Goal: Task Accomplishment & Management: Use online tool/utility

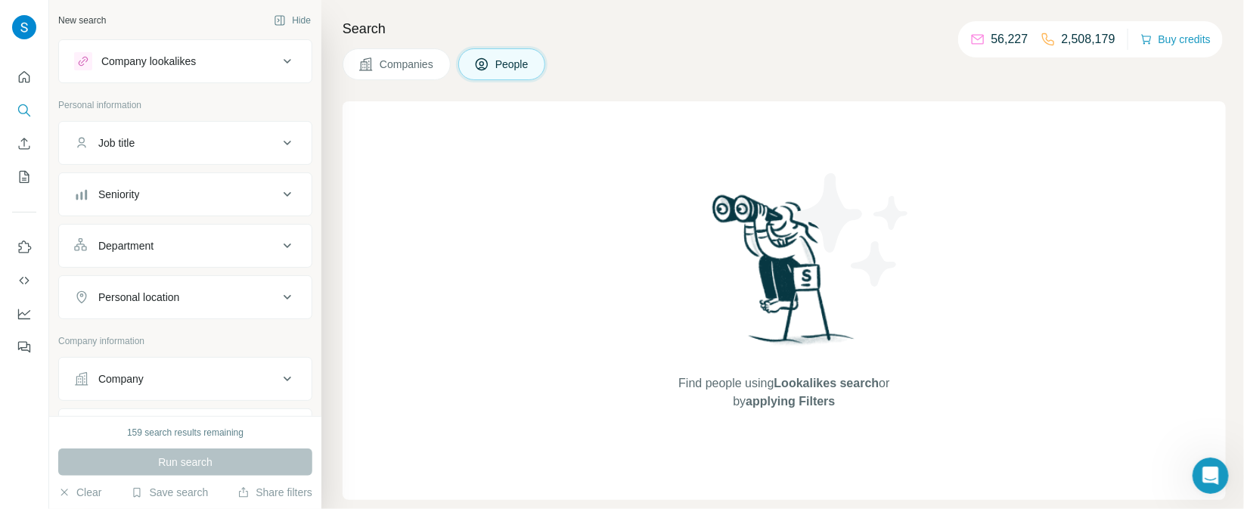
scroll to position [863, 0]
click at [22, 104] on icon "Search" at bounding box center [23, 109] width 10 height 10
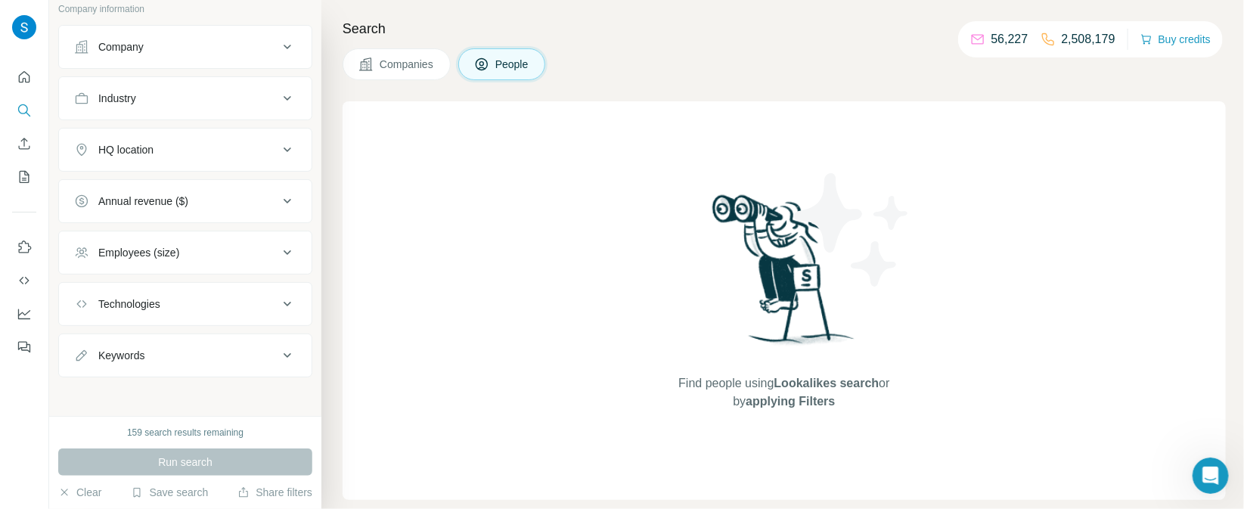
scroll to position [205, 0]
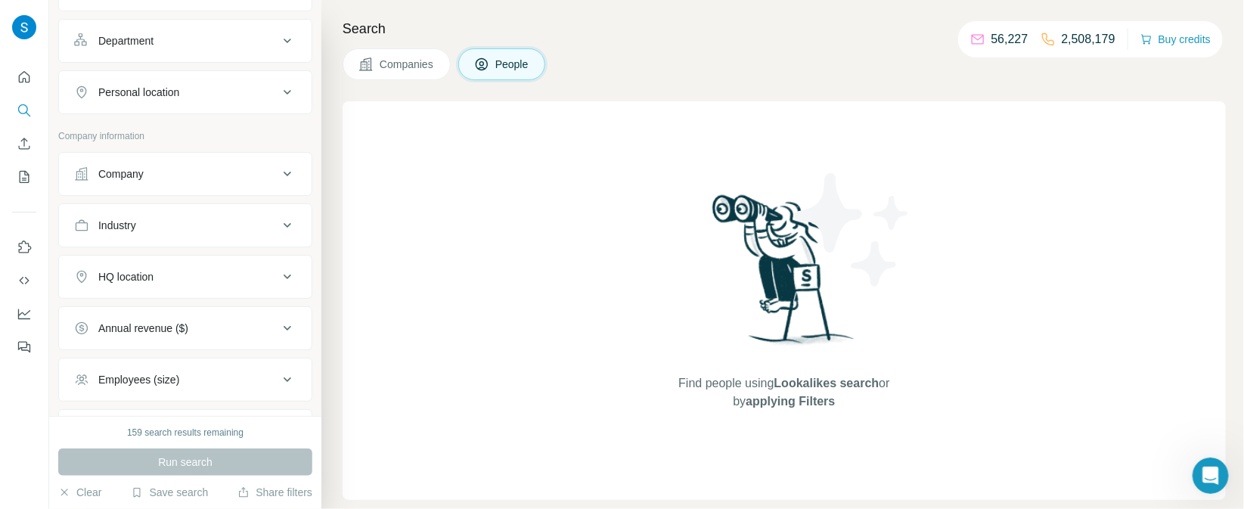
click at [232, 178] on div "Company" at bounding box center [176, 173] width 204 height 15
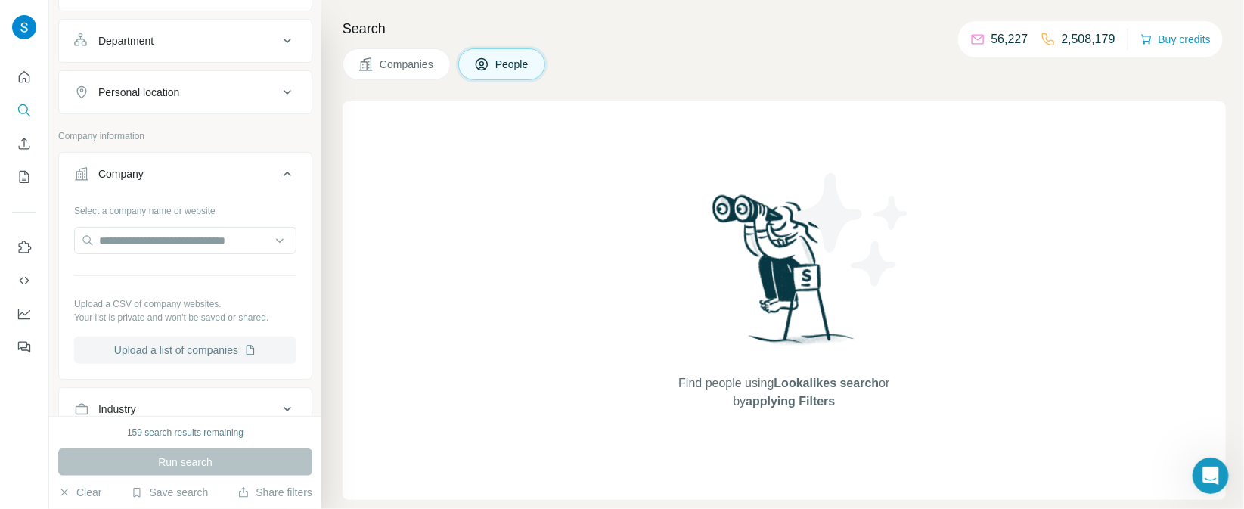
click at [175, 349] on button "Upload a list of companies" at bounding box center [185, 349] width 222 height 27
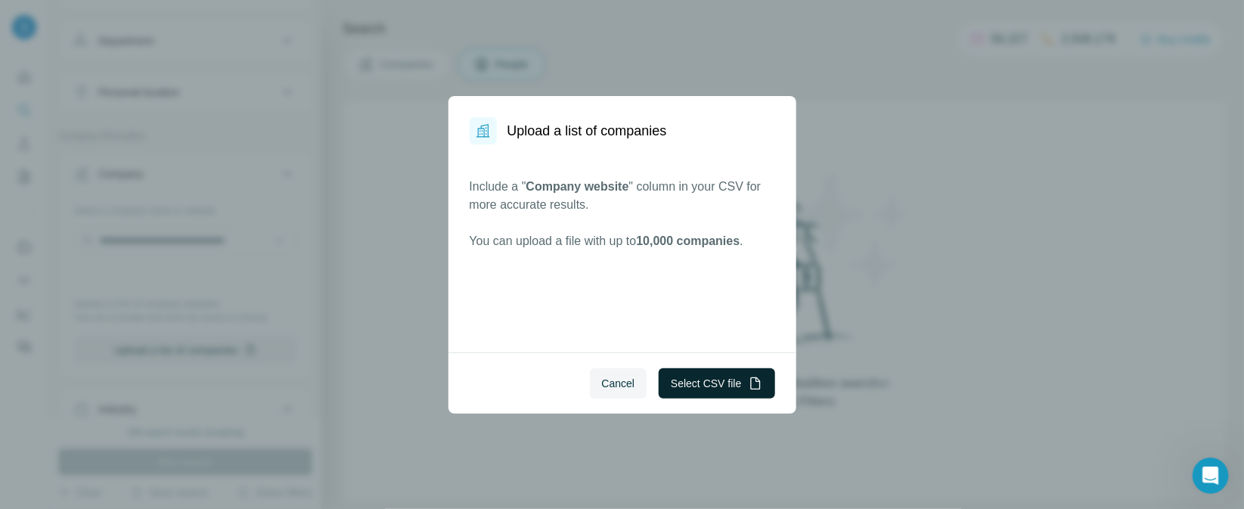
click at [701, 376] on button "Select CSV file" at bounding box center [716, 383] width 116 height 30
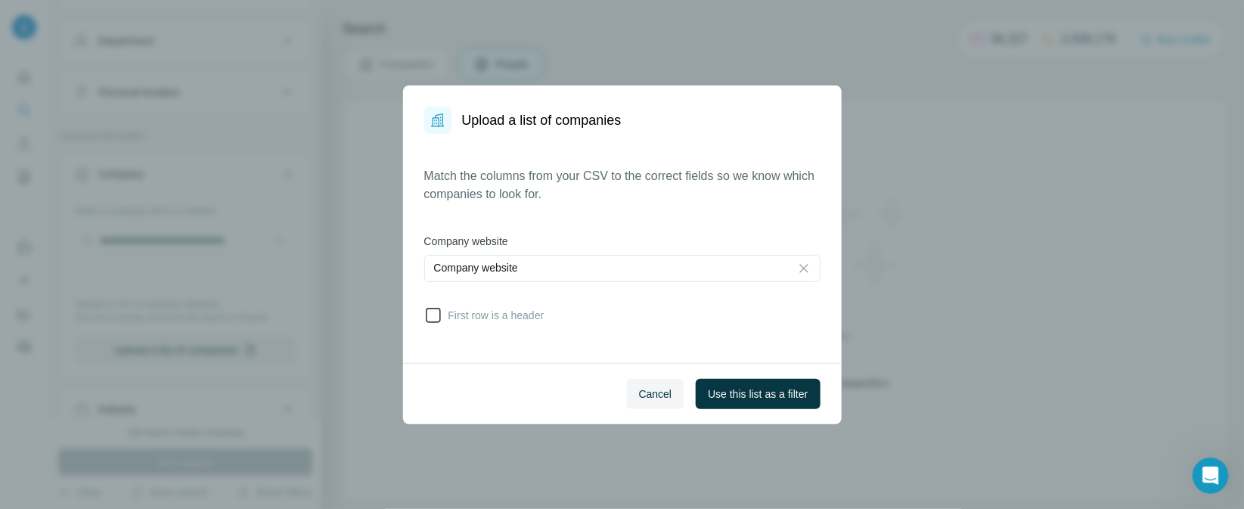
click at [445, 318] on span "First row is a header" at bounding box center [493, 315] width 102 height 15
click at [793, 386] on span "Use this list as a filter" at bounding box center [758, 393] width 100 height 15
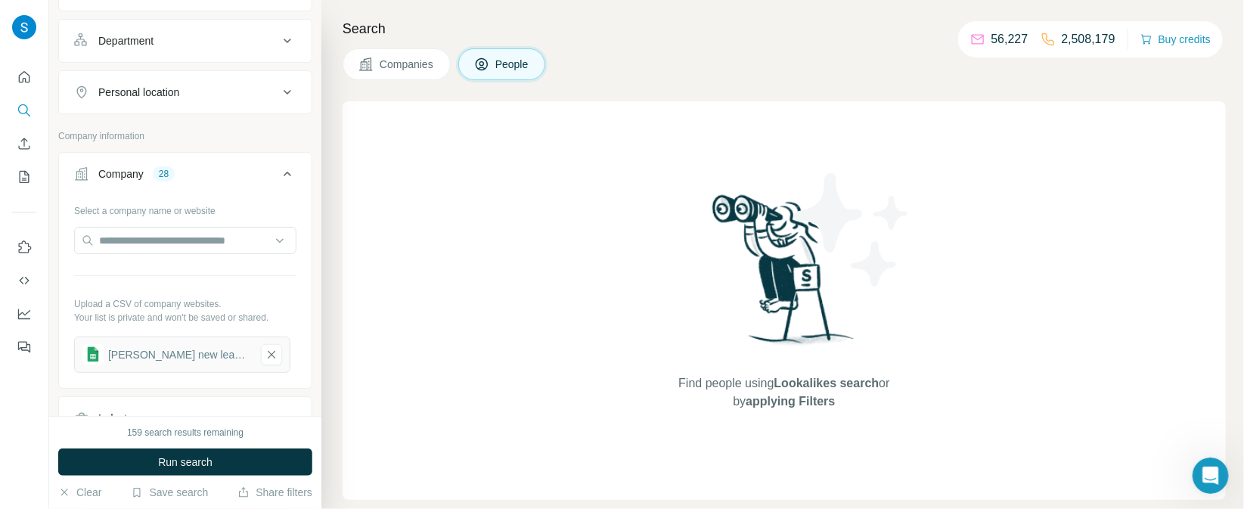
scroll to position [332, 0]
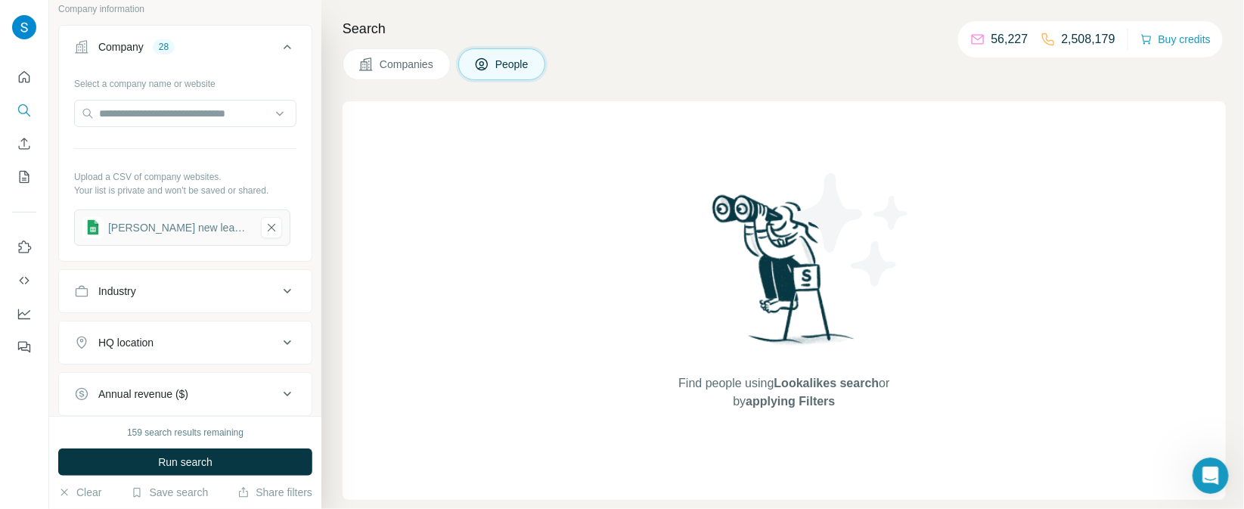
click at [218, 297] on button "Industry" at bounding box center [185, 291] width 253 height 36
click at [174, 330] on input at bounding box center [177, 329] width 187 height 17
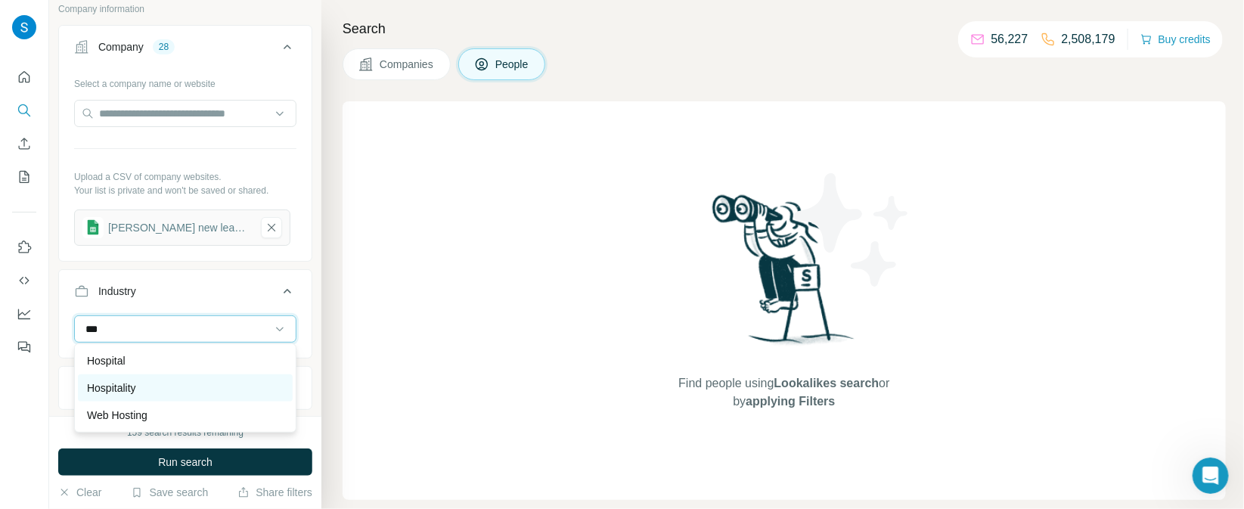
type input "***"
click at [151, 389] on div "Hospitality" at bounding box center [185, 387] width 197 height 15
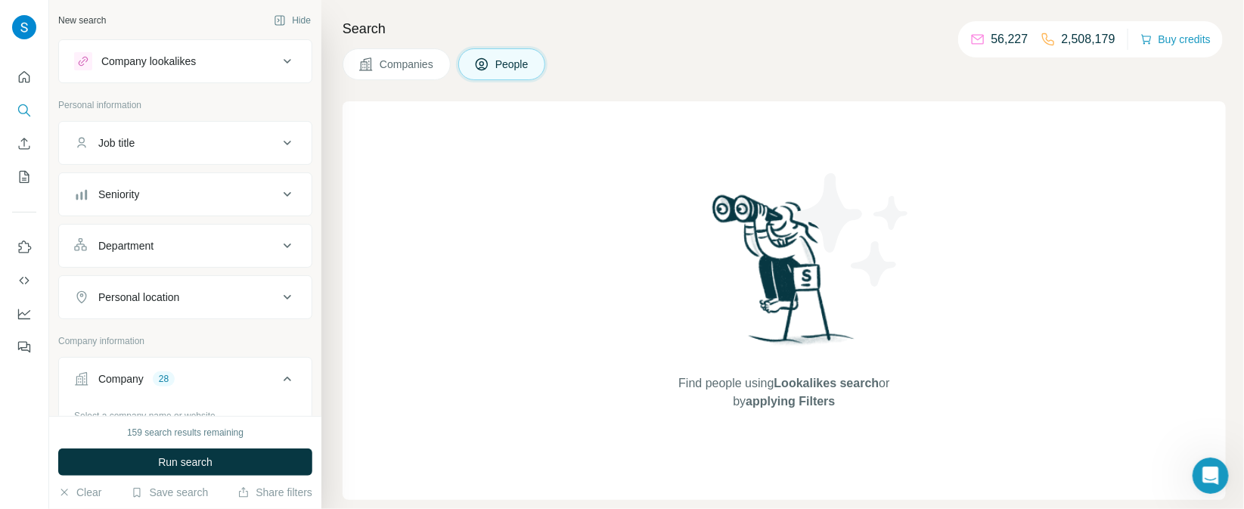
click at [206, 248] on div "Department" at bounding box center [176, 245] width 204 height 15
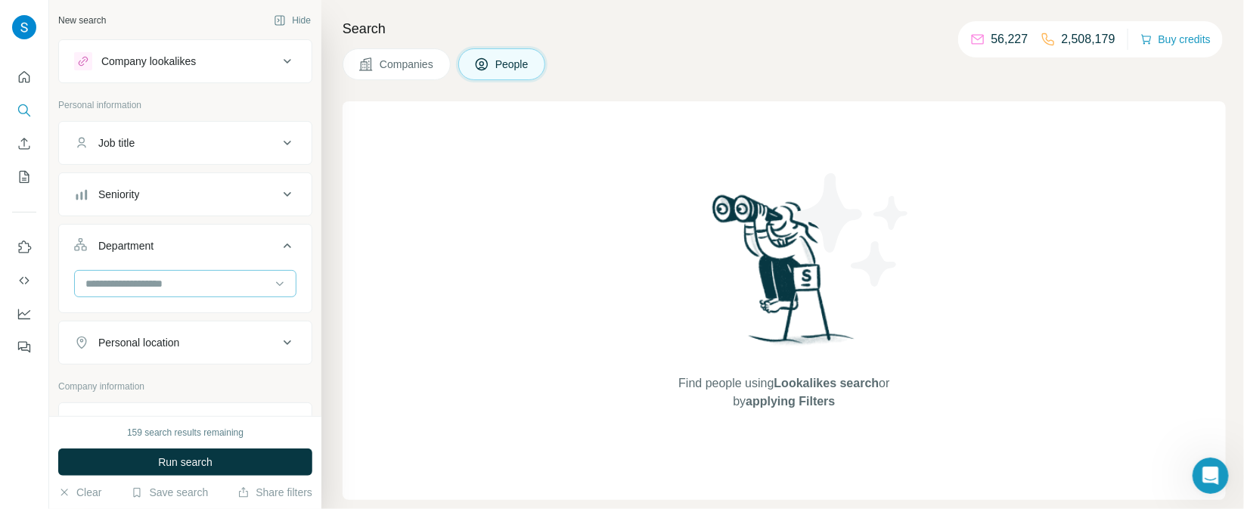
click at [176, 287] on input at bounding box center [177, 283] width 187 height 17
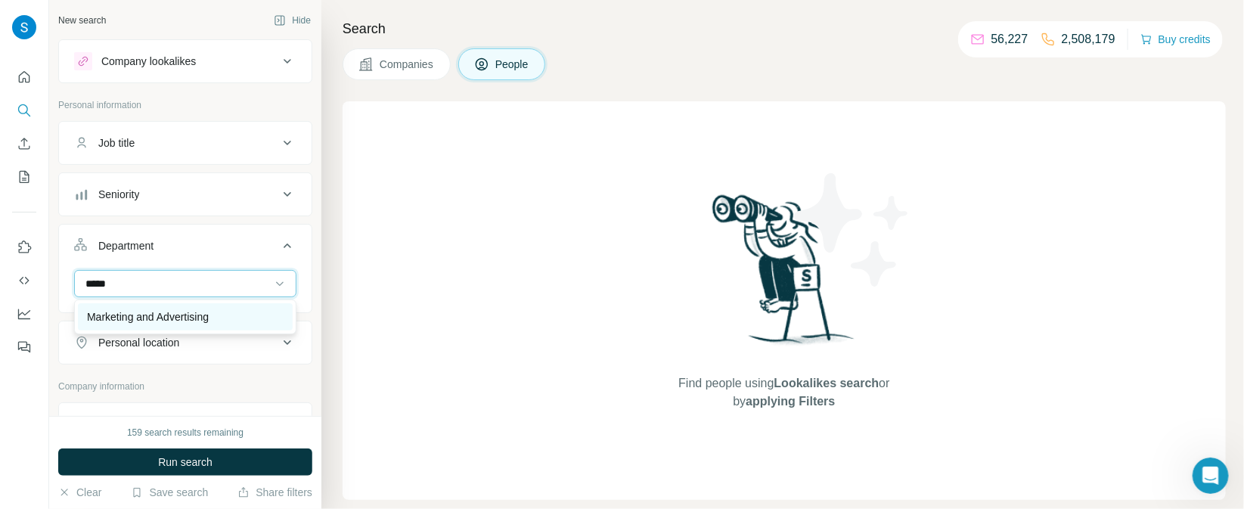
type input "*****"
click at [231, 322] on div "Marketing and Advertising" at bounding box center [185, 316] width 197 height 15
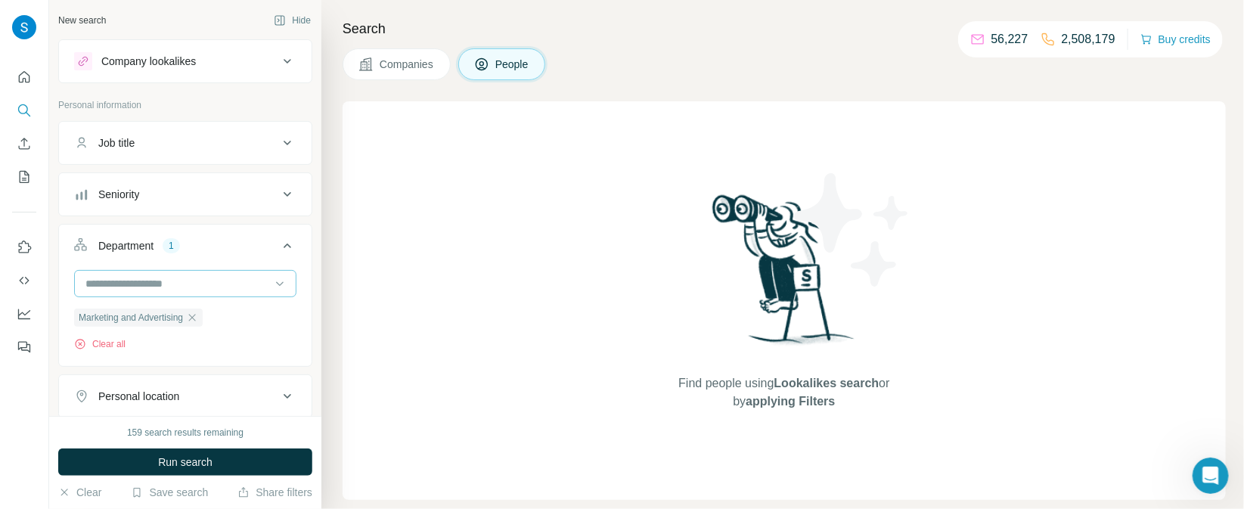
click at [226, 286] on input at bounding box center [177, 283] width 187 height 17
type input "**"
click at [210, 326] on div "Sales" at bounding box center [185, 316] width 215 height 27
click at [204, 197] on div "Seniority" at bounding box center [176, 194] width 204 height 15
click at [125, 262] on span "C-Level" at bounding box center [113, 260] width 42 height 15
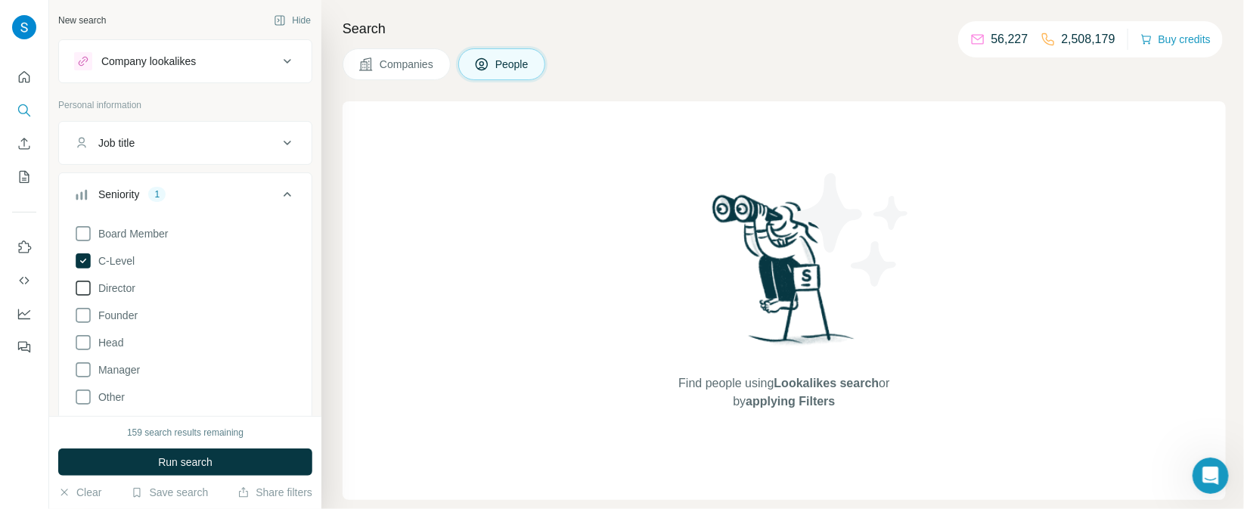
click at [87, 287] on icon at bounding box center [83, 288] width 18 height 18
click at [77, 344] on icon at bounding box center [83, 342] width 18 height 18
click at [85, 373] on icon at bounding box center [83, 370] width 18 height 18
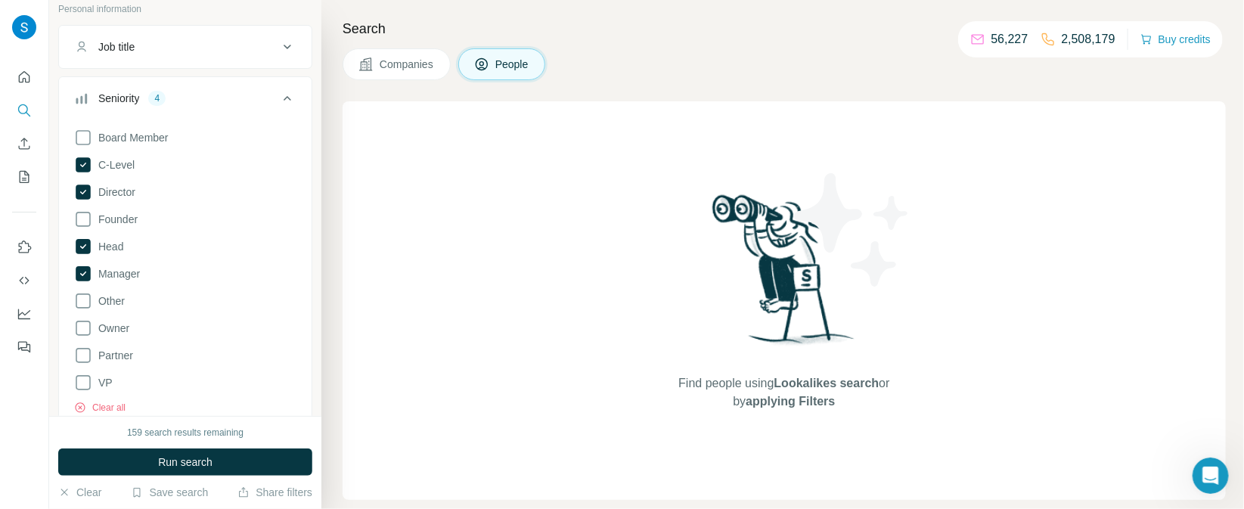
scroll to position [126, 0]
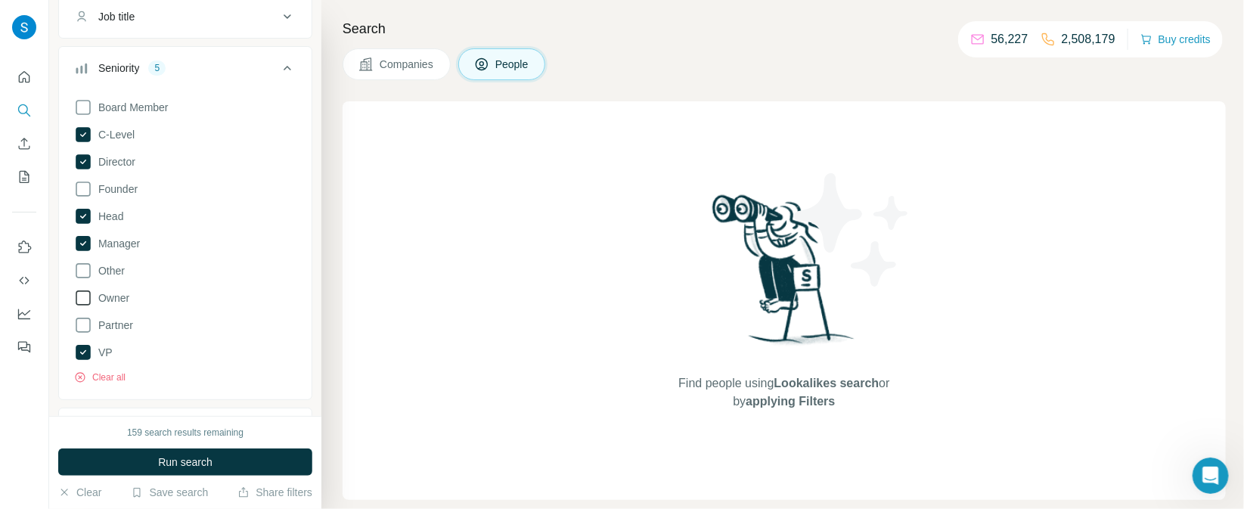
click at [86, 290] on icon at bounding box center [83, 298] width 18 height 18
click at [212, 469] on button "Run search" at bounding box center [185, 461] width 254 height 27
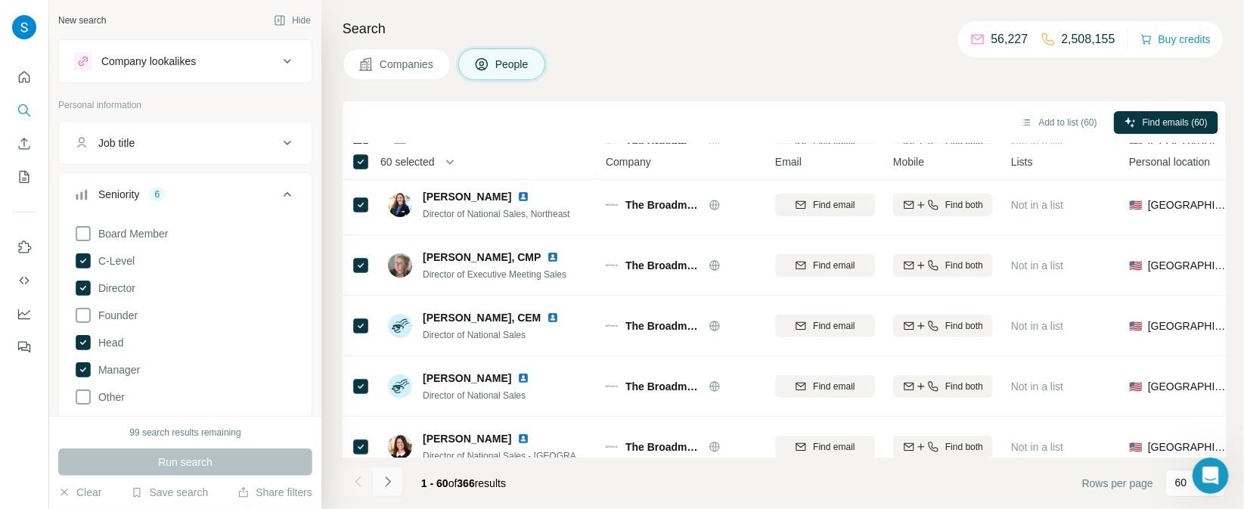
click at [389, 489] on button "Navigate to next page" at bounding box center [388, 481] width 30 height 30
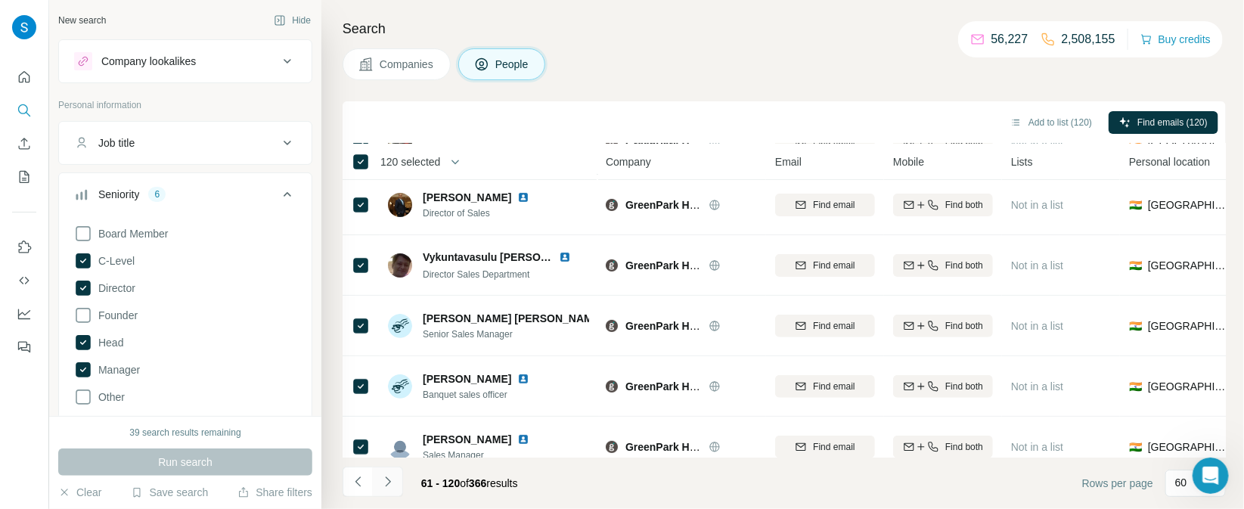
click at [394, 483] on icon "Navigate to next page" at bounding box center [387, 481] width 15 height 15
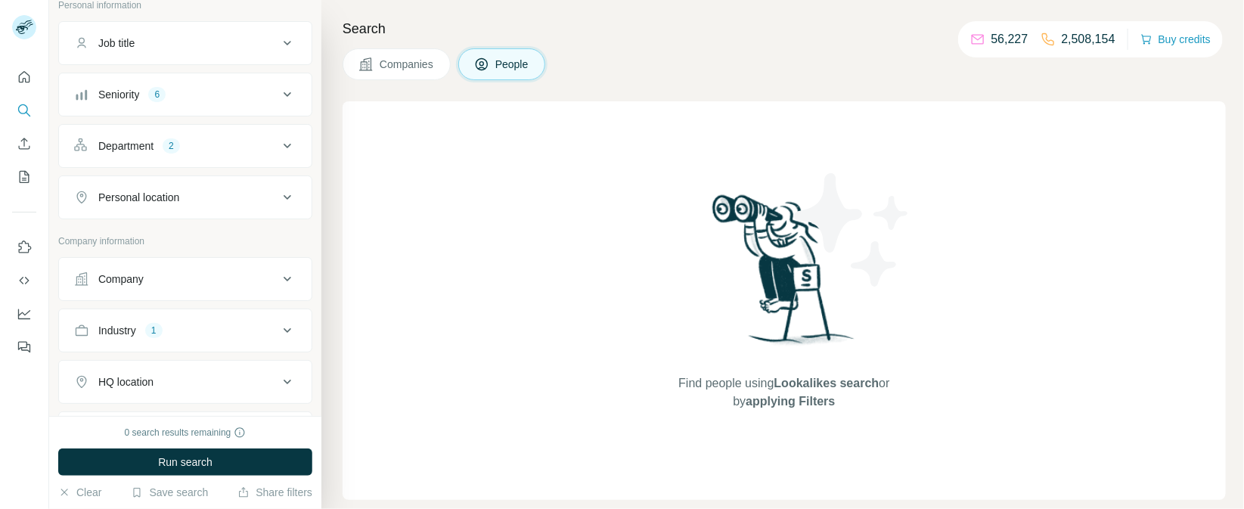
scroll to position [126, 0]
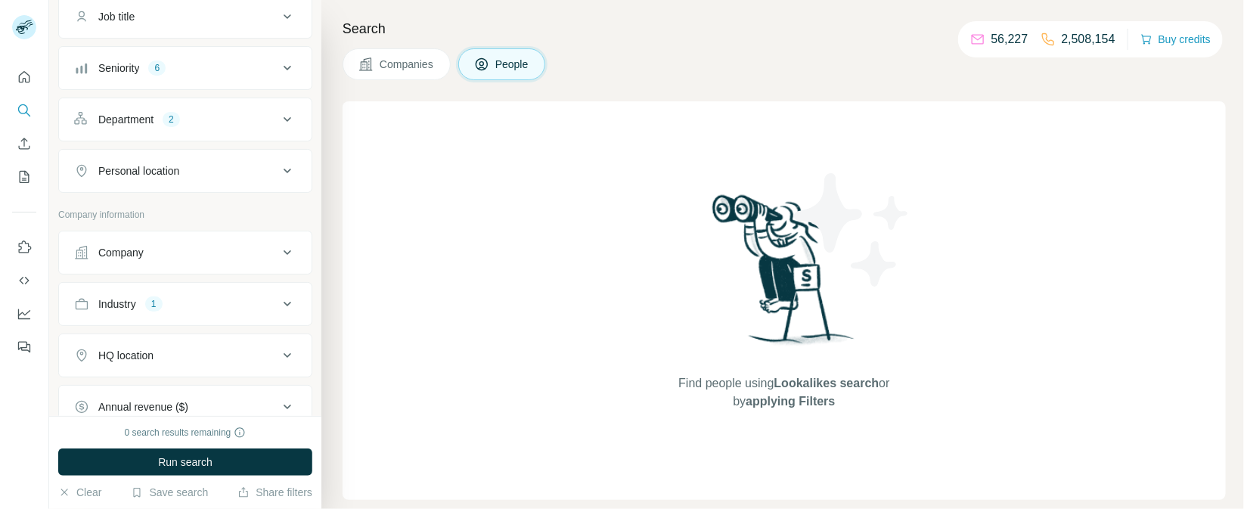
click at [189, 245] on div "Company" at bounding box center [176, 252] width 204 height 15
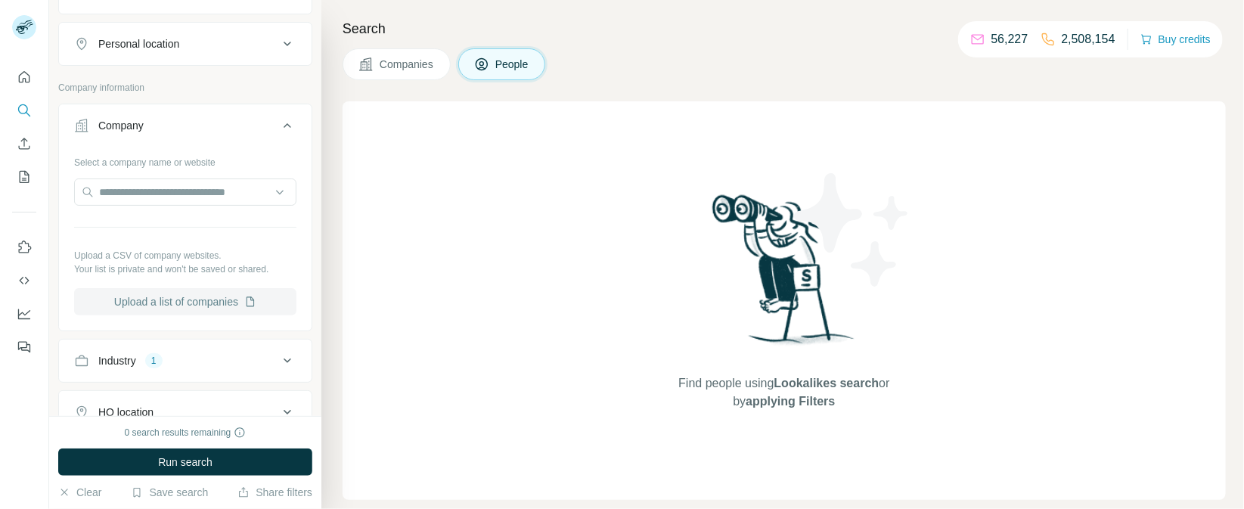
click at [187, 297] on button "Upload a list of companies" at bounding box center [185, 301] width 222 height 27
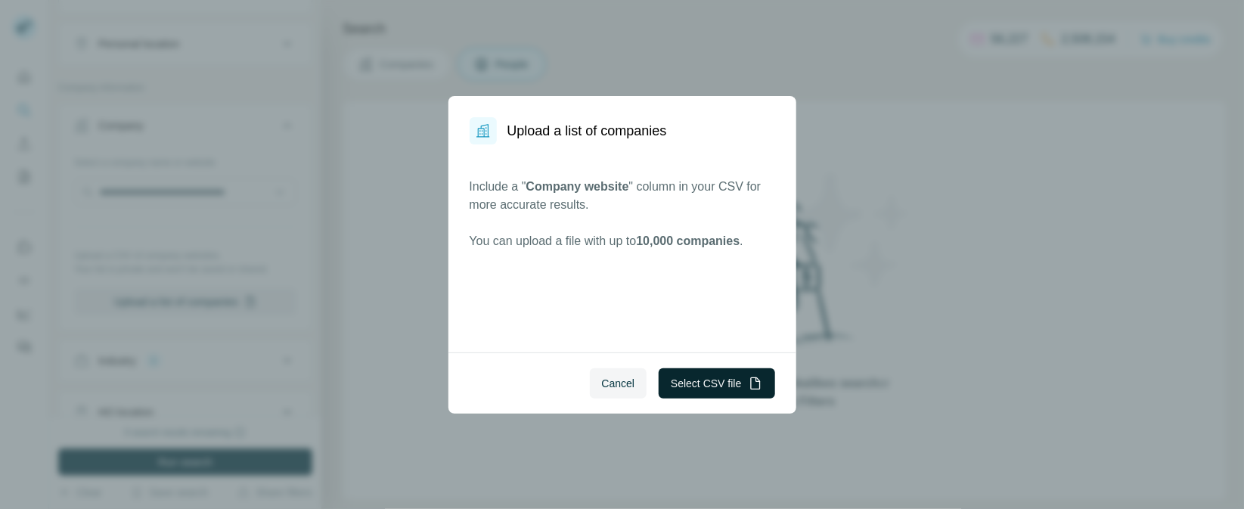
click at [746, 381] on button "Select CSV file" at bounding box center [716, 383] width 116 height 30
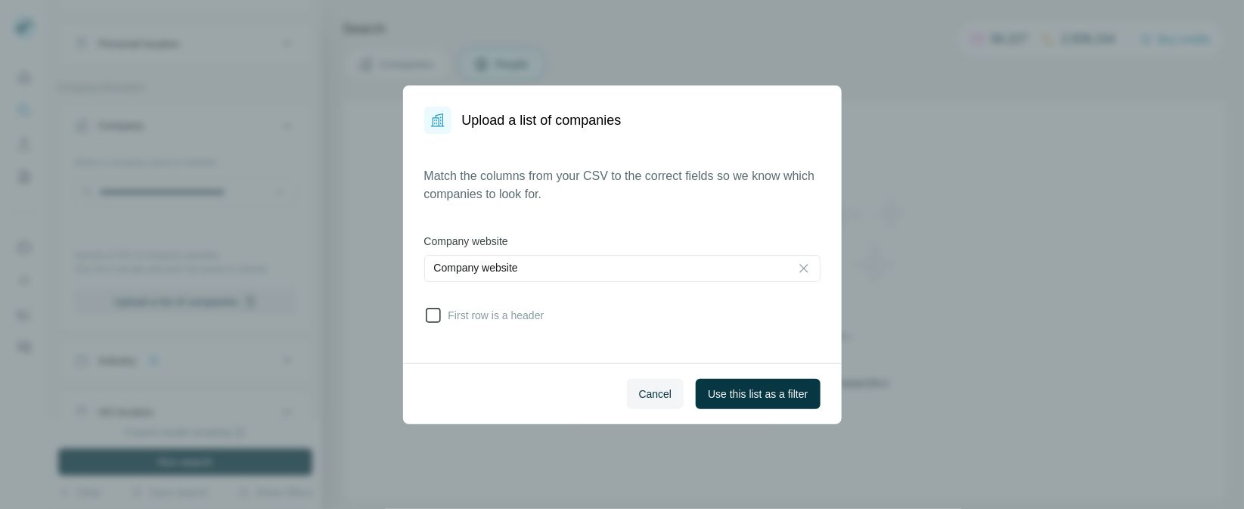
click at [435, 323] on icon at bounding box center [433, 315] width 18 height 18
click at [797, 398] on span "Use this list as a filter" at bounding box center [758, 393] width 100 height 15
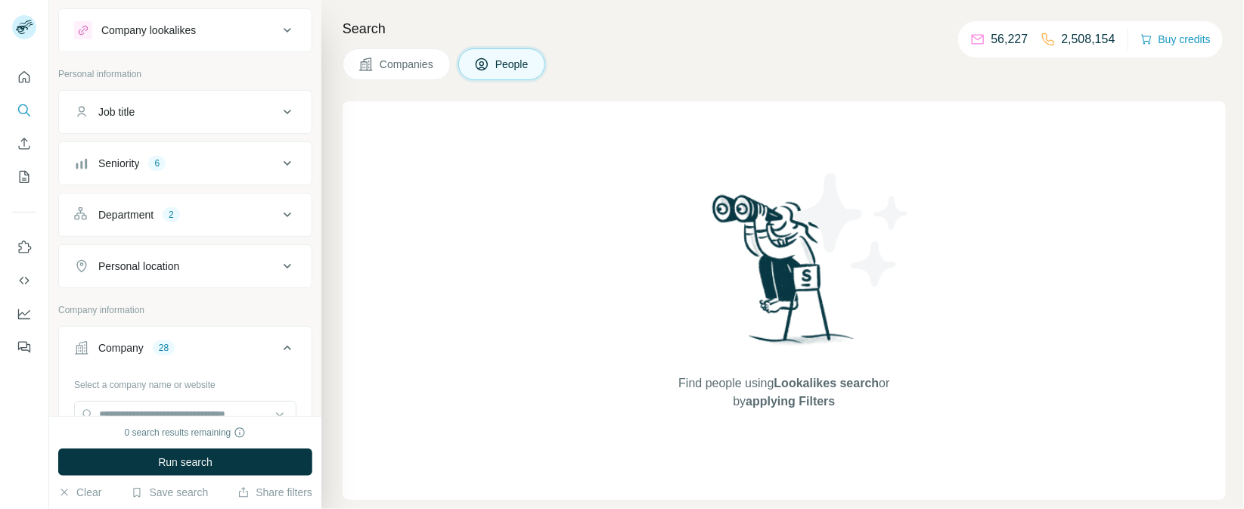
scroll to position [0, 0]
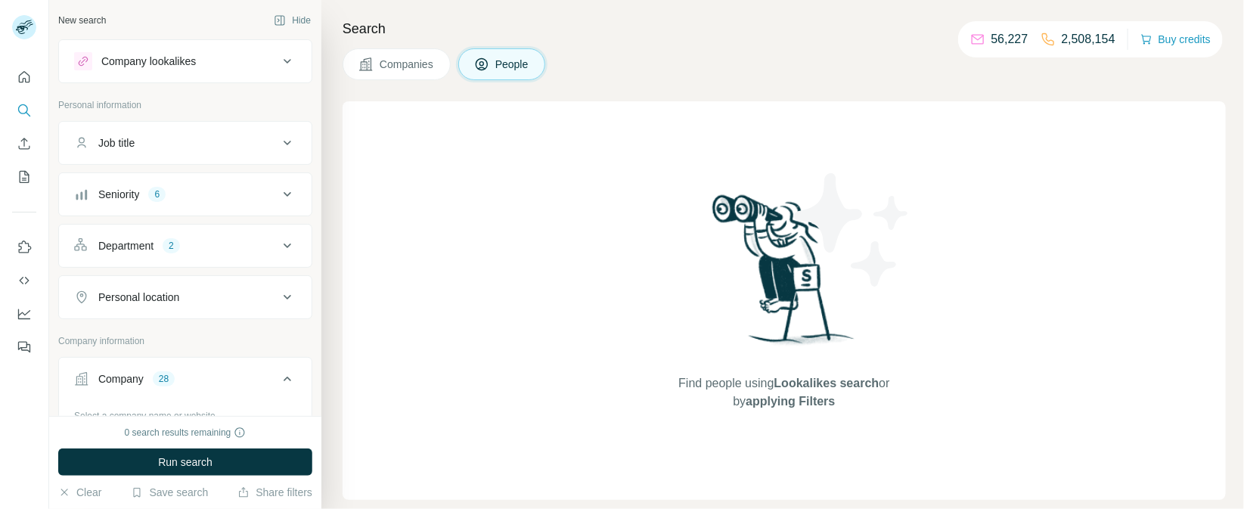
click at [205, 252] on button "Department 2" at bounding box center [185, 246] width 253 height 36
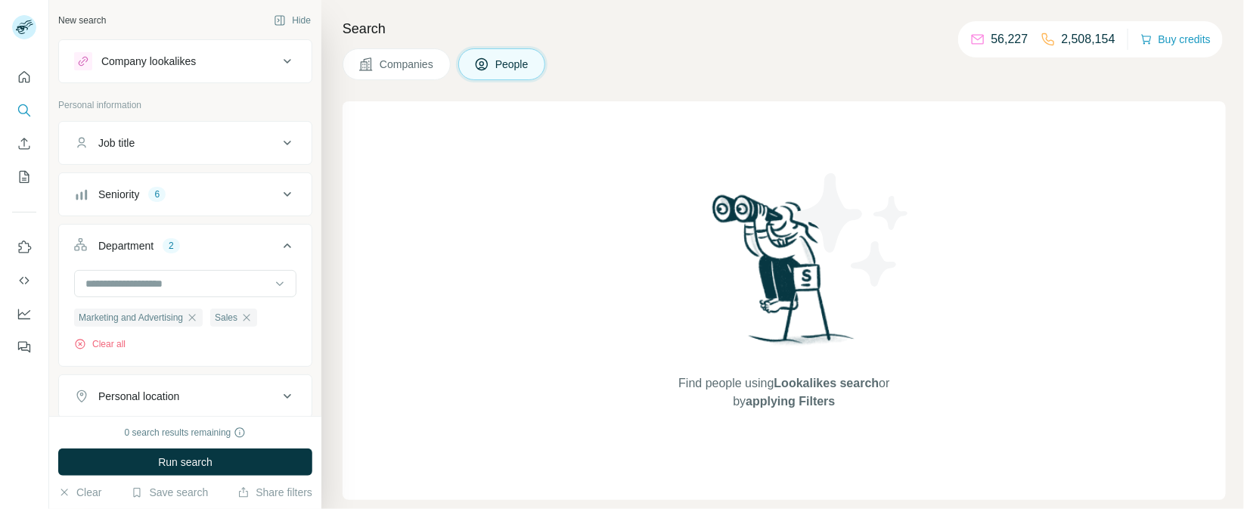
click at [184, 194] on div "Seniority 6" at bounding box center [176, 194] width 204 height 15
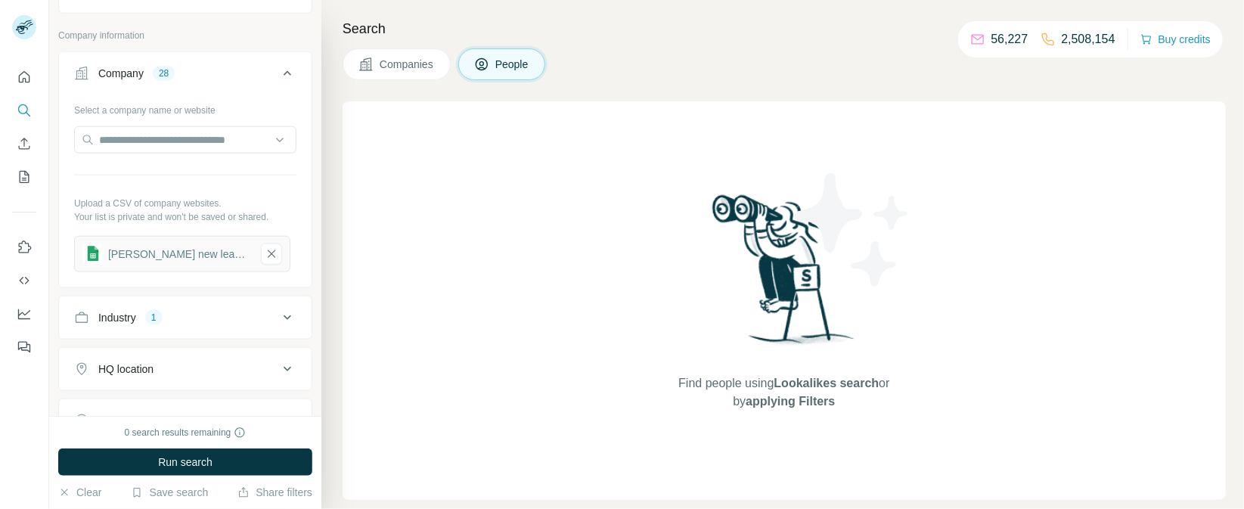
scroll to position [761, 0]
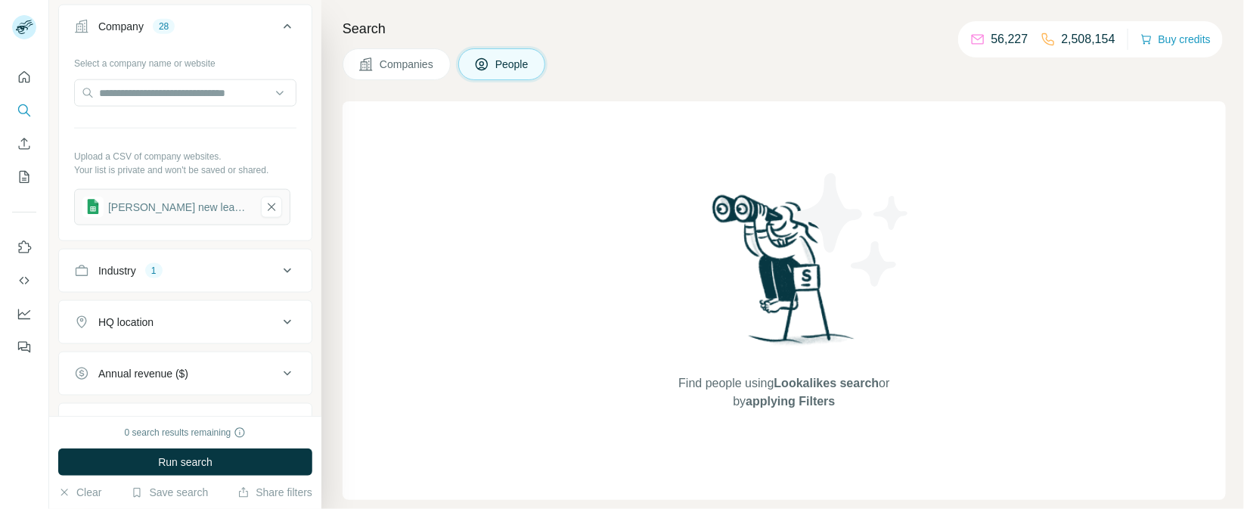
click at [182, 270] on div "Industry 1" at bounding box center [176, 270] width 204 height 15
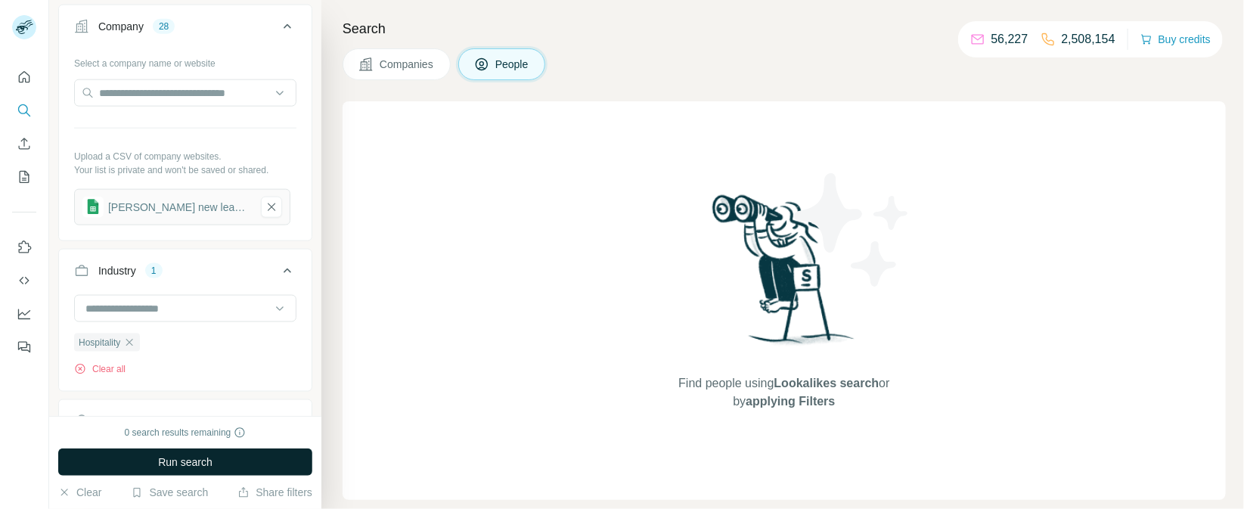
click at [161, 459] on span "Run search" at bounding box center [185, 461] width 54 height 15
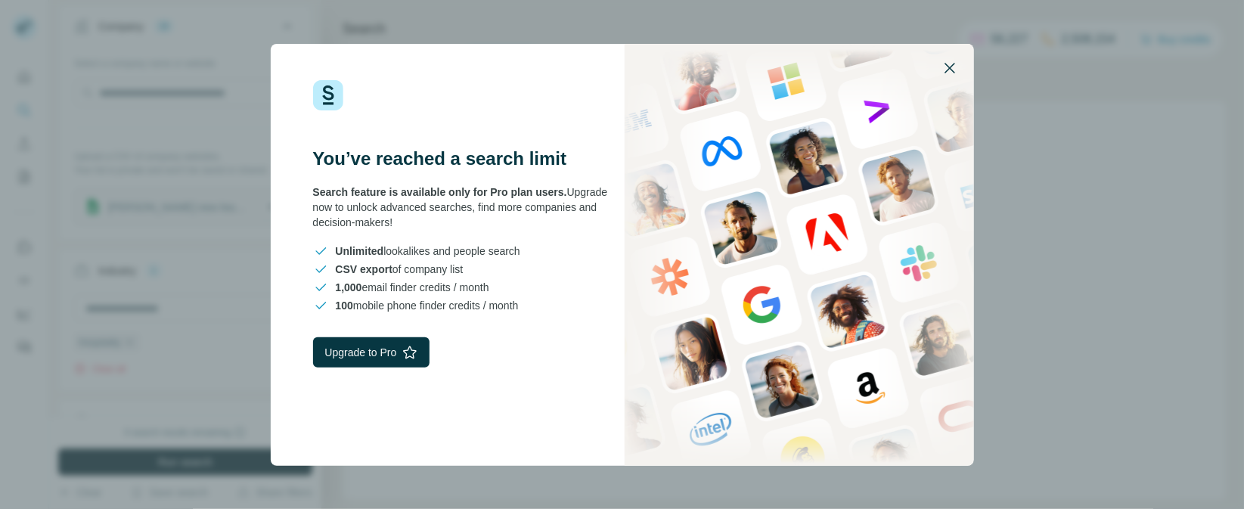
click at [948, 78] on button "button" at bounding box center [949, 68] width 36 height 36
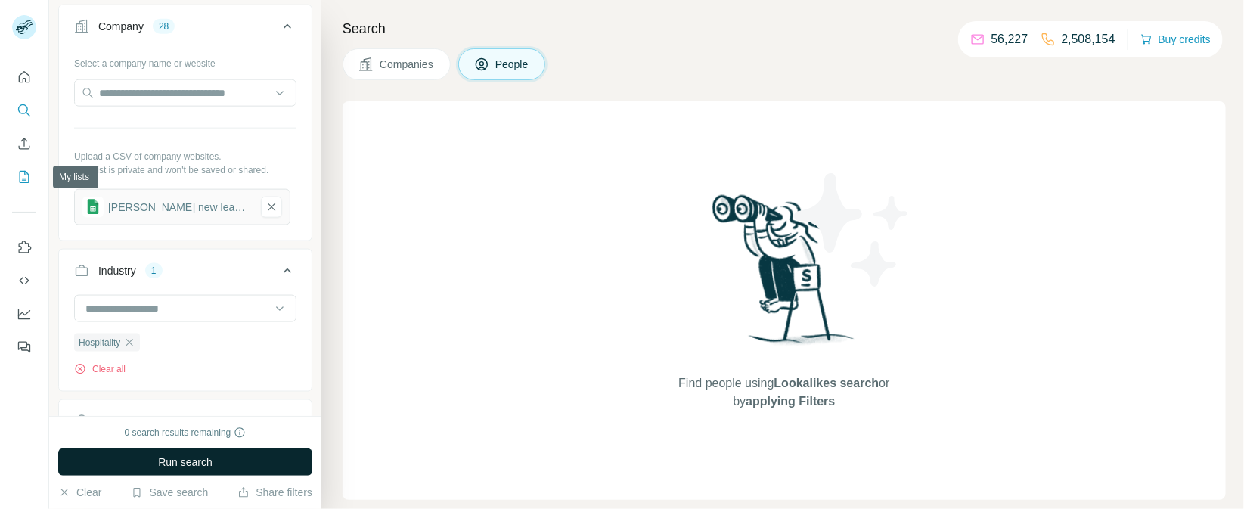
click at [23, 178] on icon "My lists" at bounding box center [26, 176] width 8 height 10
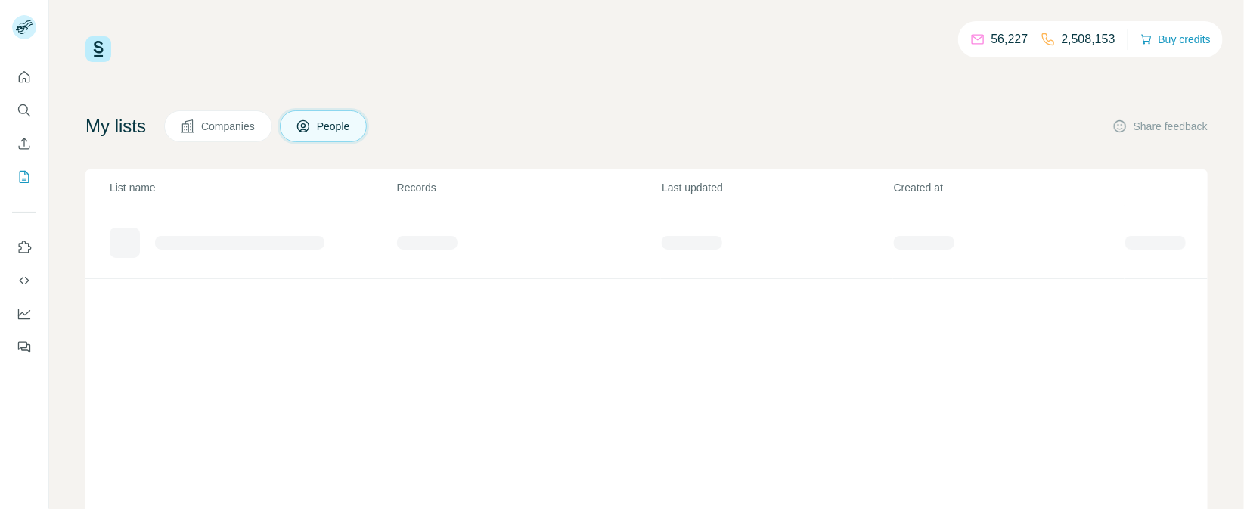
click at [218, 119] on span "Companies" at bounding box center [228, 126] width 55 height 15
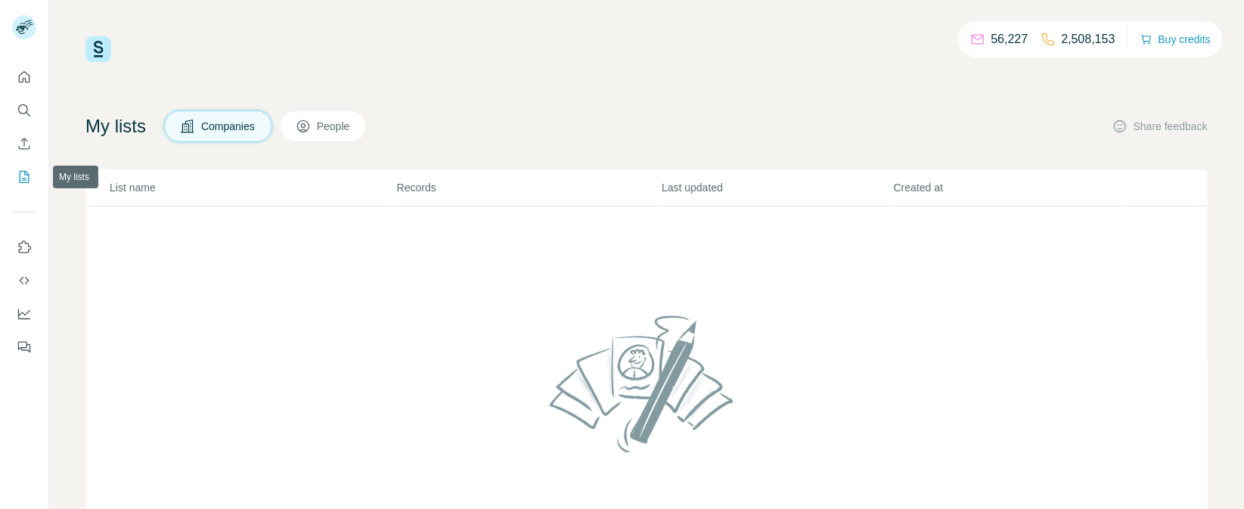
click at [23, 179] on icon "My lists" at bounding box center [26, 176] width 8 height 10
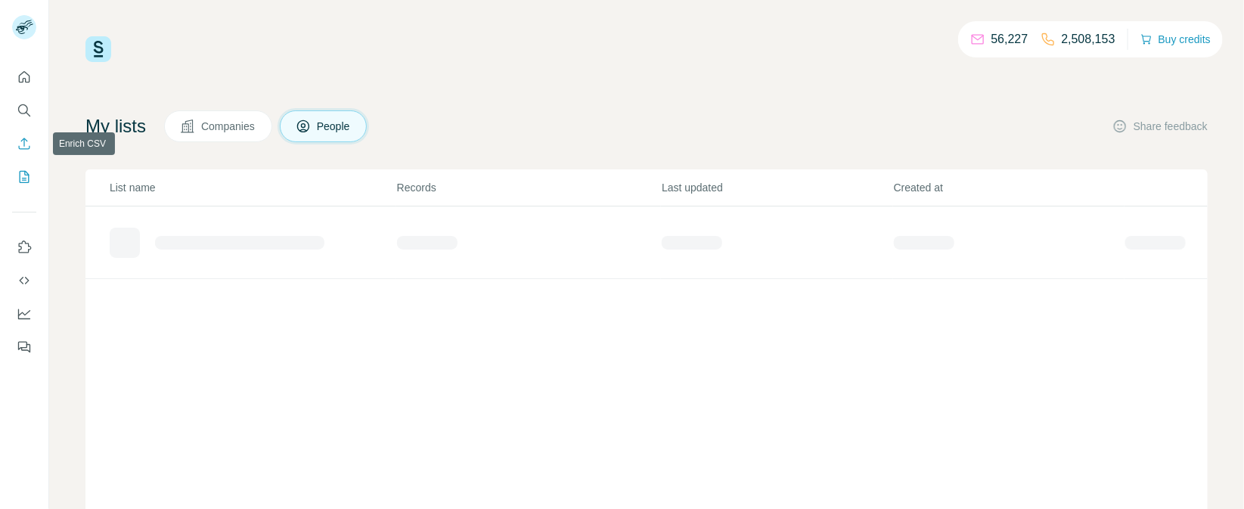
click at [27, 143] on icon "Enrich CSV" at bounding box center [24, 143] width 15 height 15
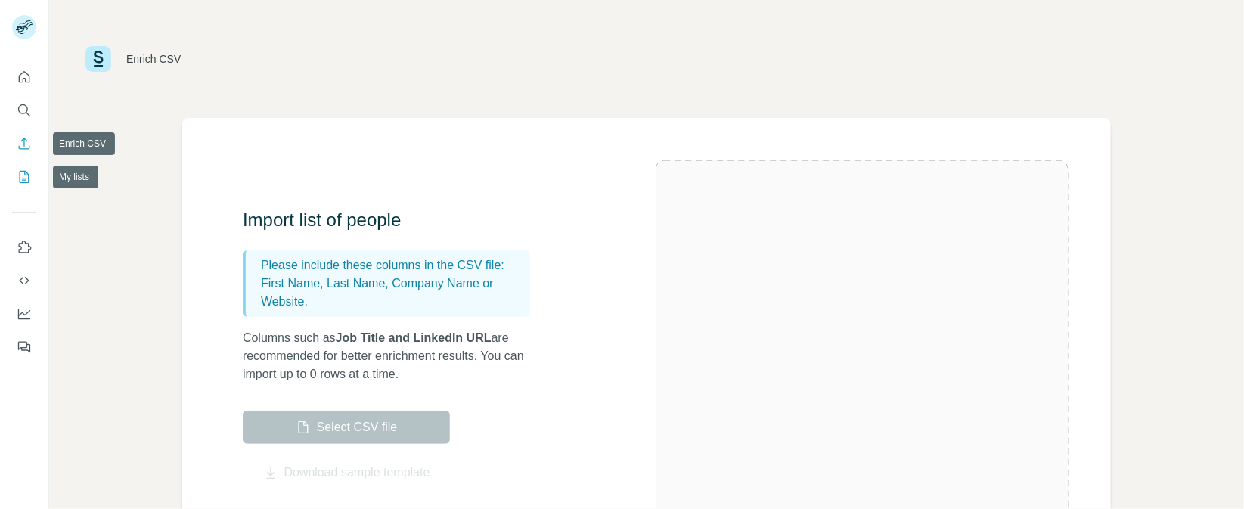
click at [20, 186] on button "My lists" at bounding box center [24, 176] width 24 height 27
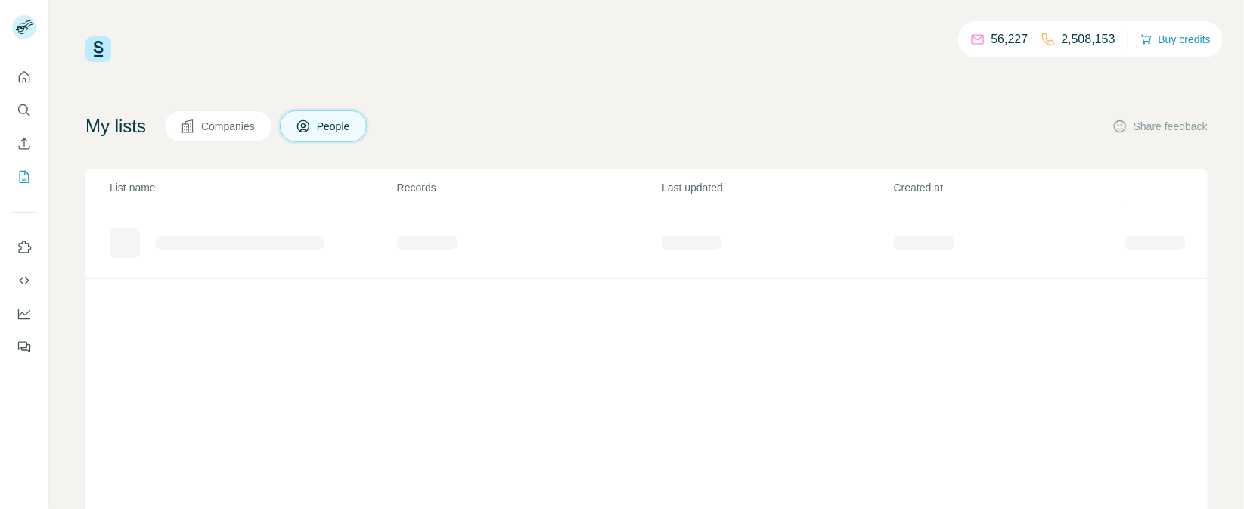
click at [207, 128] on span "Companies" at bounding box center [228, 126] width 55 height 15
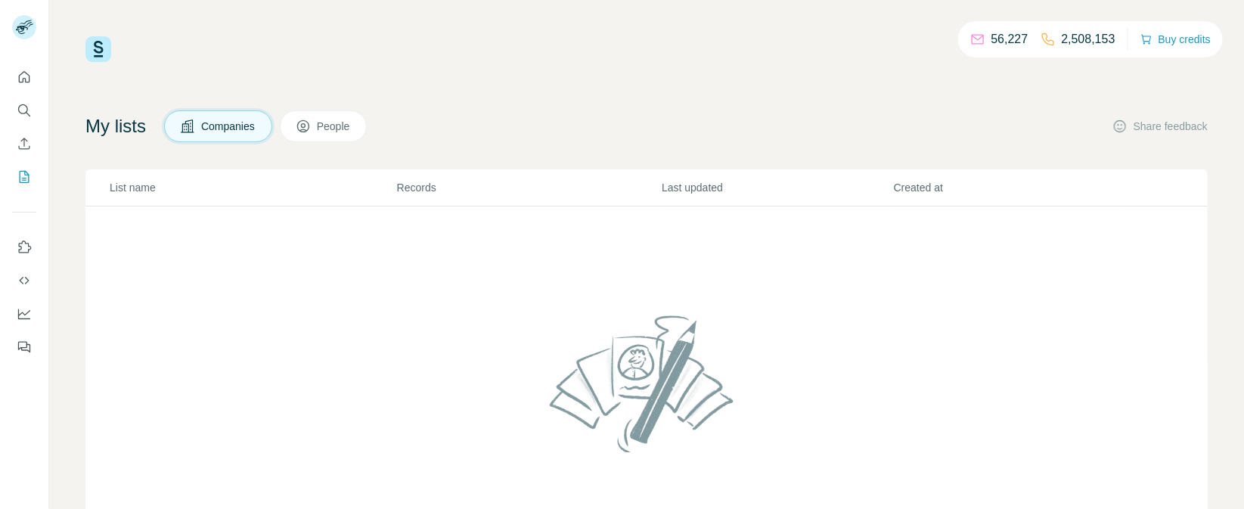
click at [11, 178] on div at bounding box center [24, 207] width 48 height 306
click at [32, 170] on button "My lists" at bounding box center [24, 176] width 24 height 27
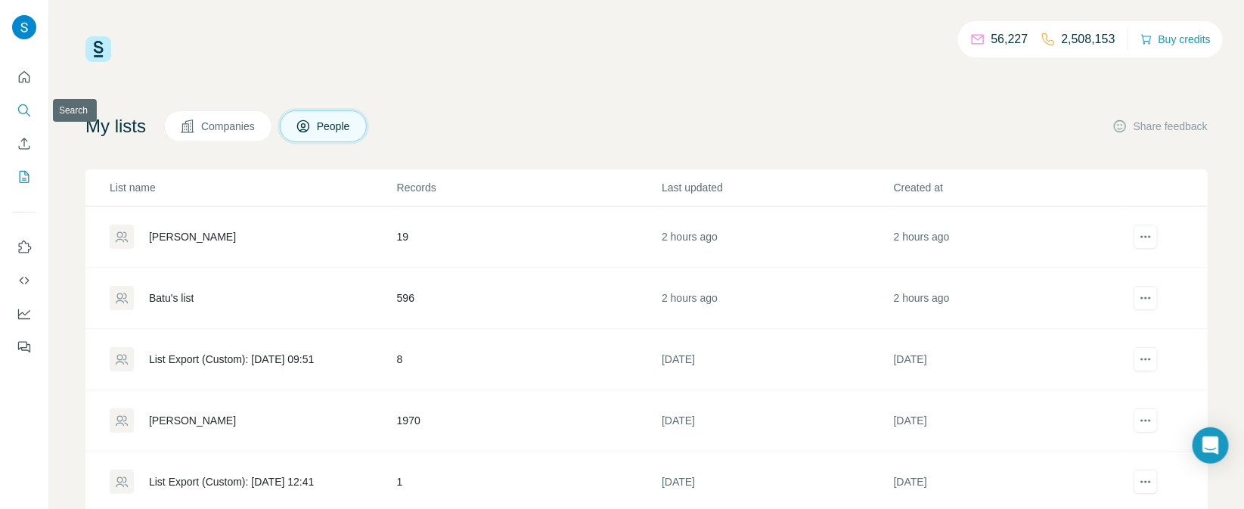
click at [22, 108] on icon "Search" at bounding box center [24, 110] width 15 height 15
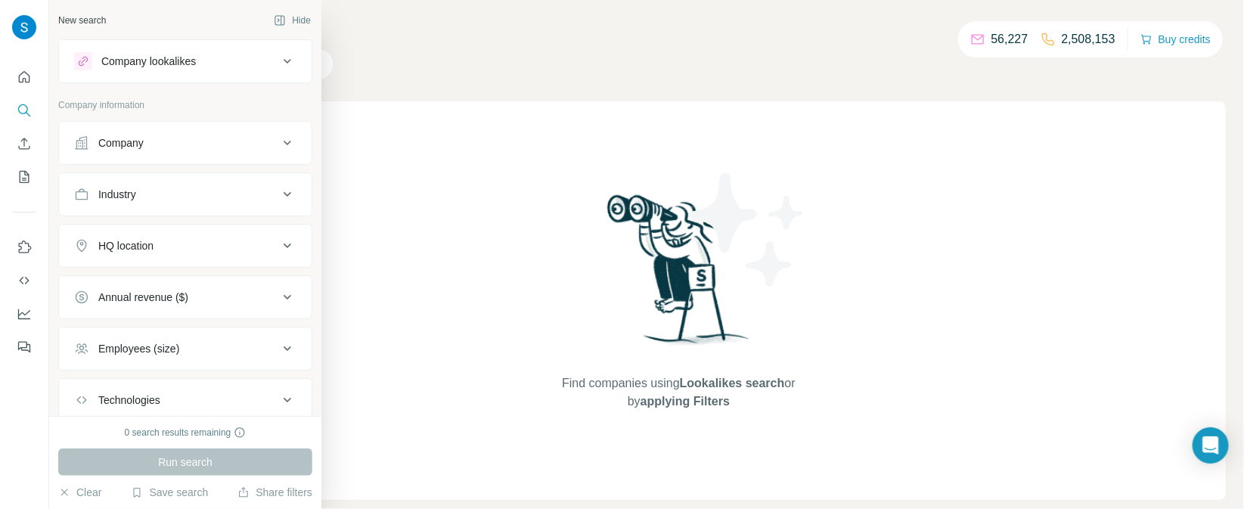
click at [172, 149] on div "Company" at bounding box center [176, 142] width 204 height 15
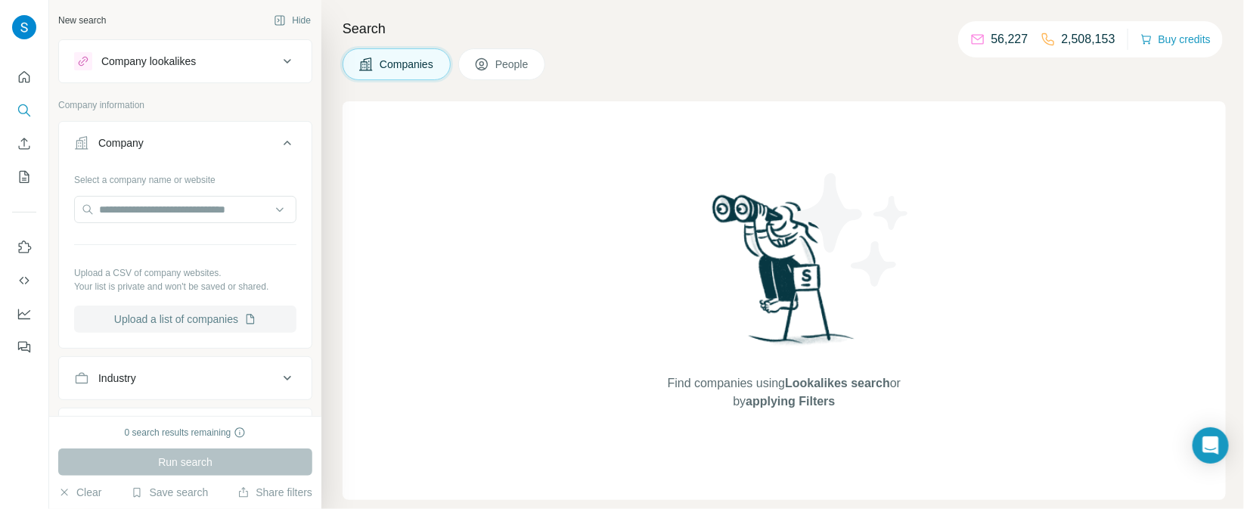
click at [181, 324] on button "Upload a list of companies" at bounding box center [185, 318] width 222 height 27
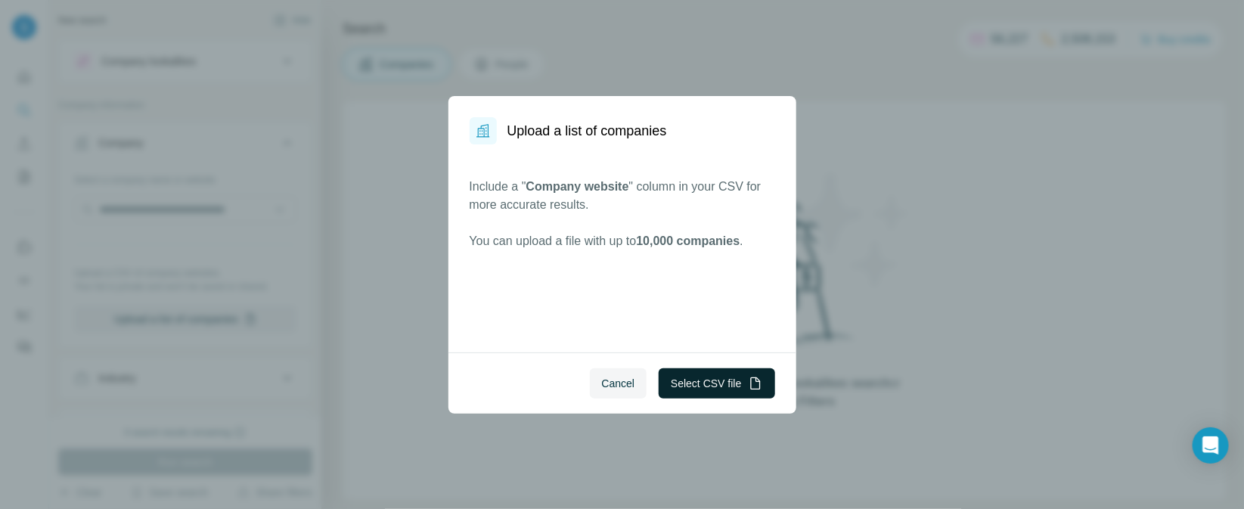
click at [698, 387] on button "Select CSV file" at bounding box center [716, 383] width 116 height 30
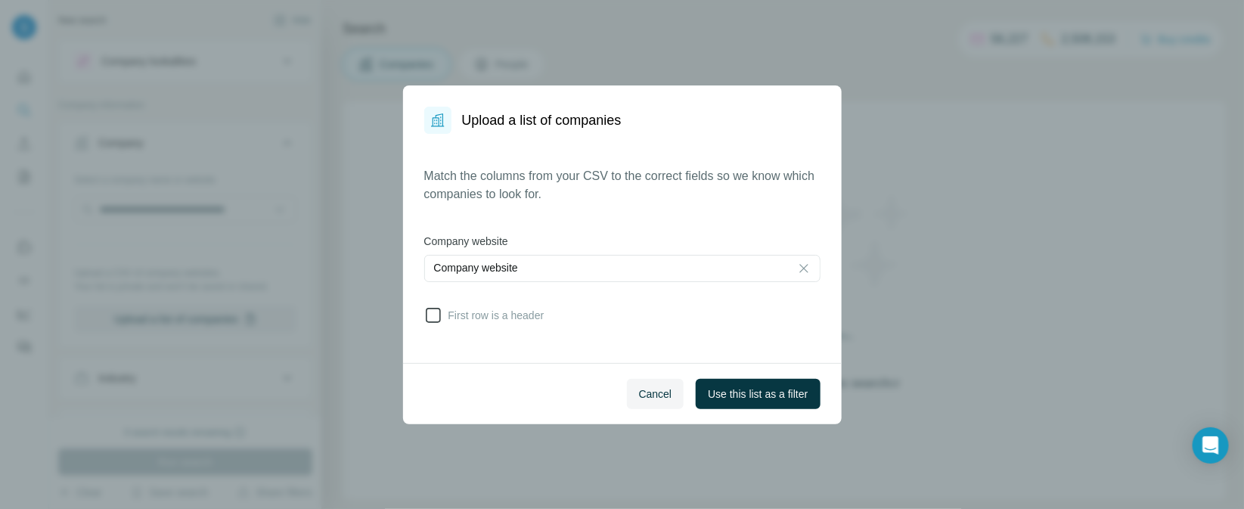
click at [436, 317] on icon at bounding box center [433, 315] width 18 height 18
click at [770, 382] on button "Use this list as a filter" at bounding box center [758, 394] width 124 height 30
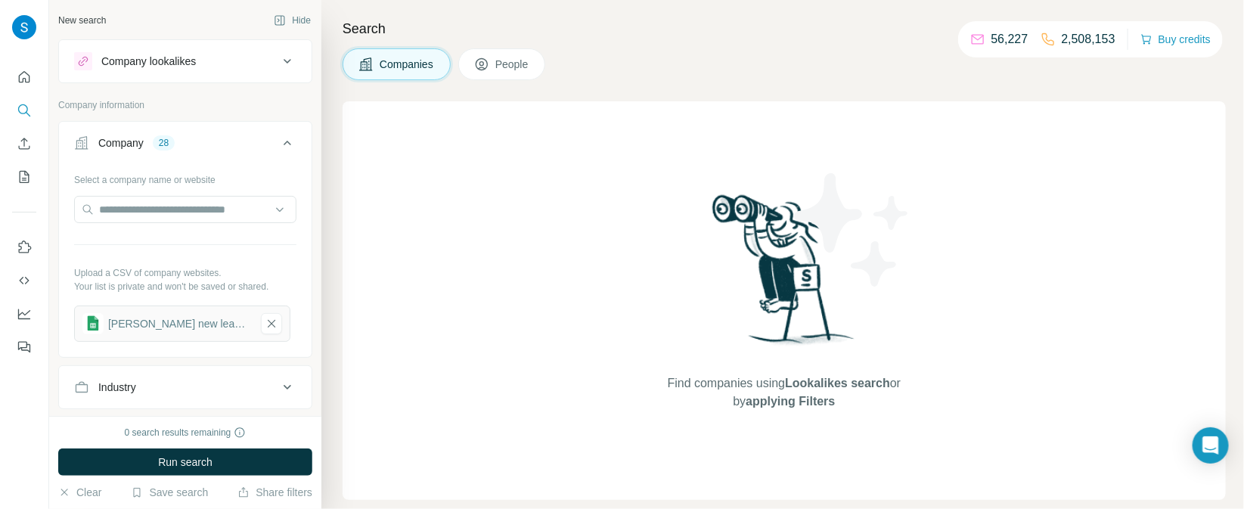
click at [509, 55] on button "People" at bounding box center [502, 64] width 88 height 32
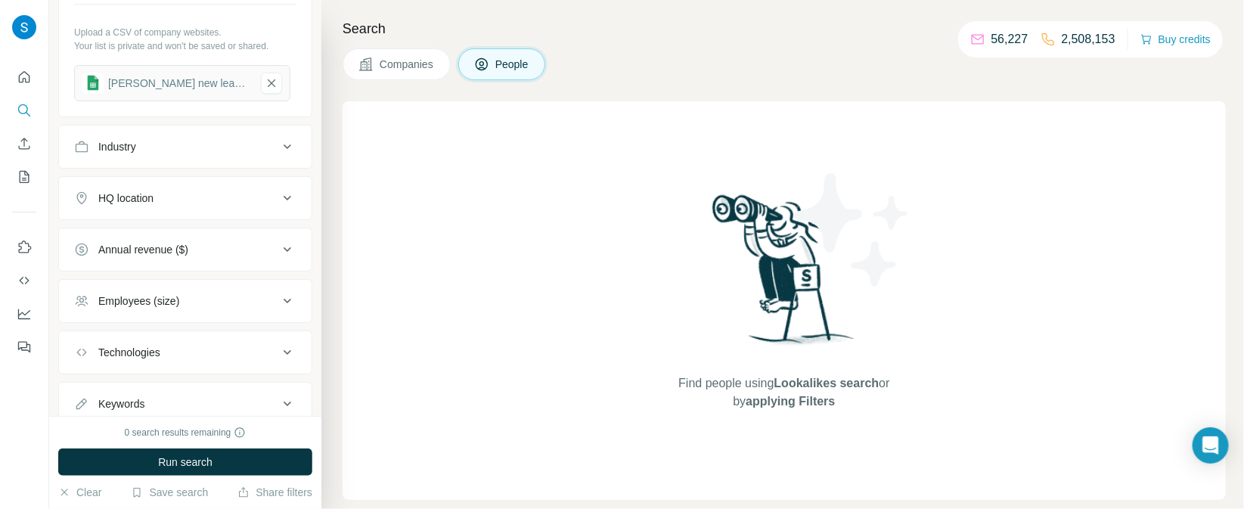
scroll to position [507, 0]
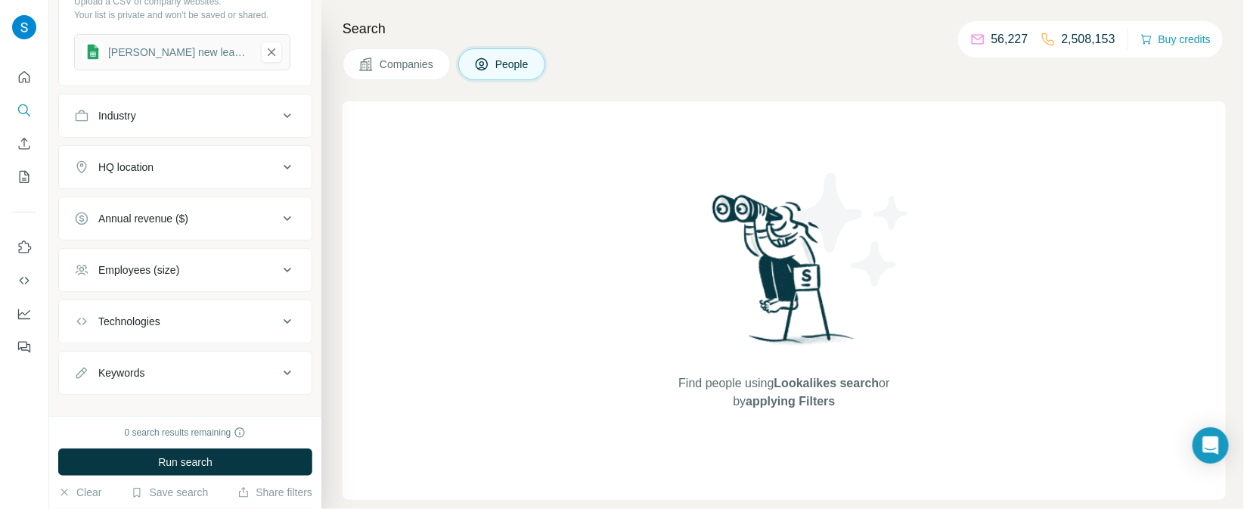
click at [204, 122] on button "Industry" at bounding box center [185, 116] width 253 height 36
click at [190, 159] on div at bounding box center [177, 154] width 187 height 26
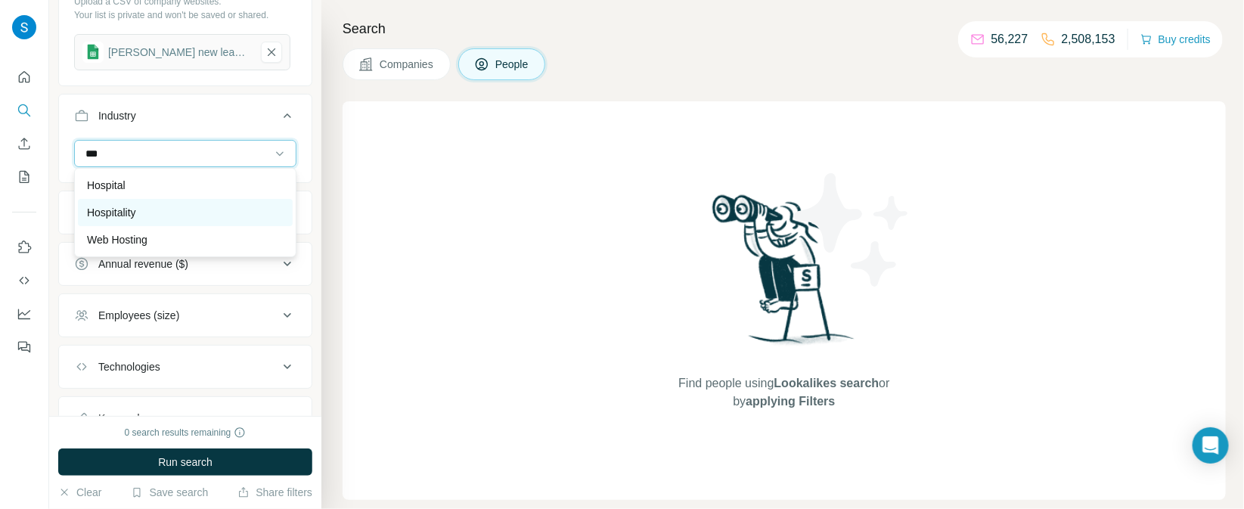
type input "***"
click at [136, 211] on p "Hospitality" at bounding box center [111, 212] width 49 height 15
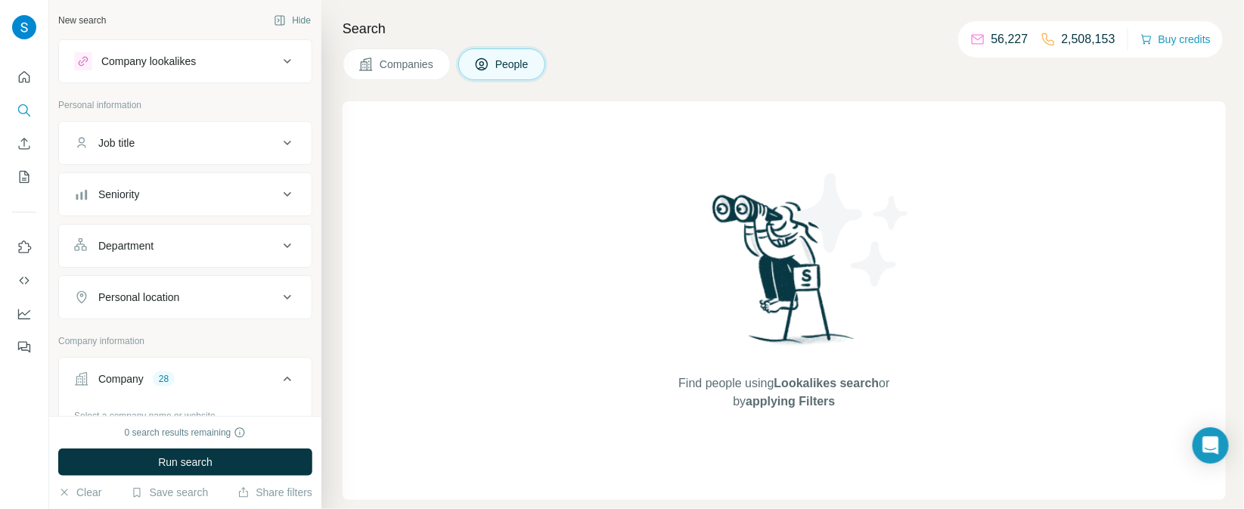
click at [154, 256] on button "Department" at bounding box center [185, 246] width 253 height 36
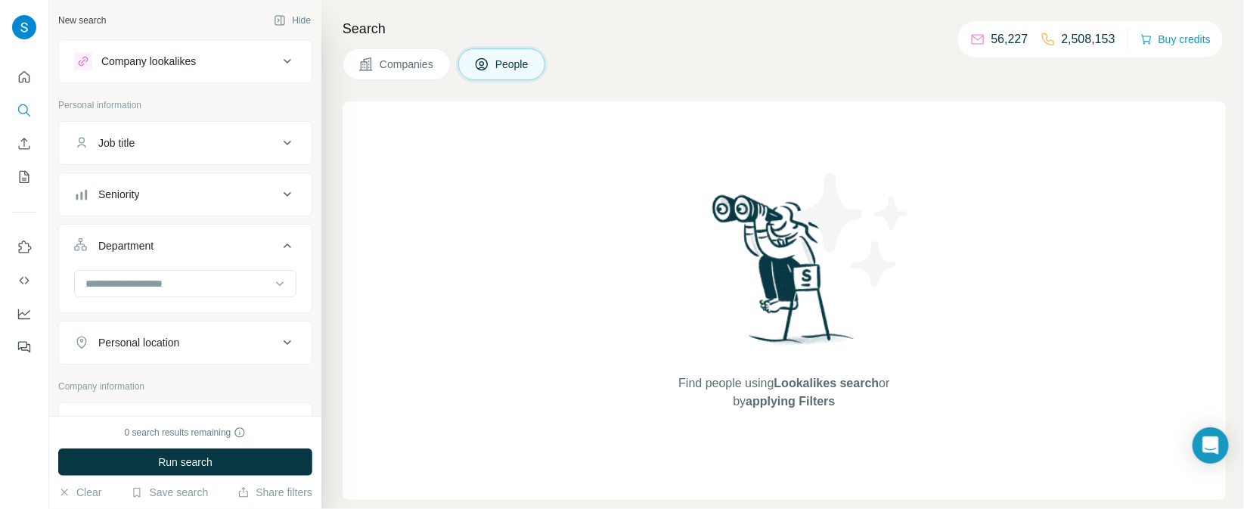
click at [149, 297] on div at bounding box center [185, 285] width 222 height 30
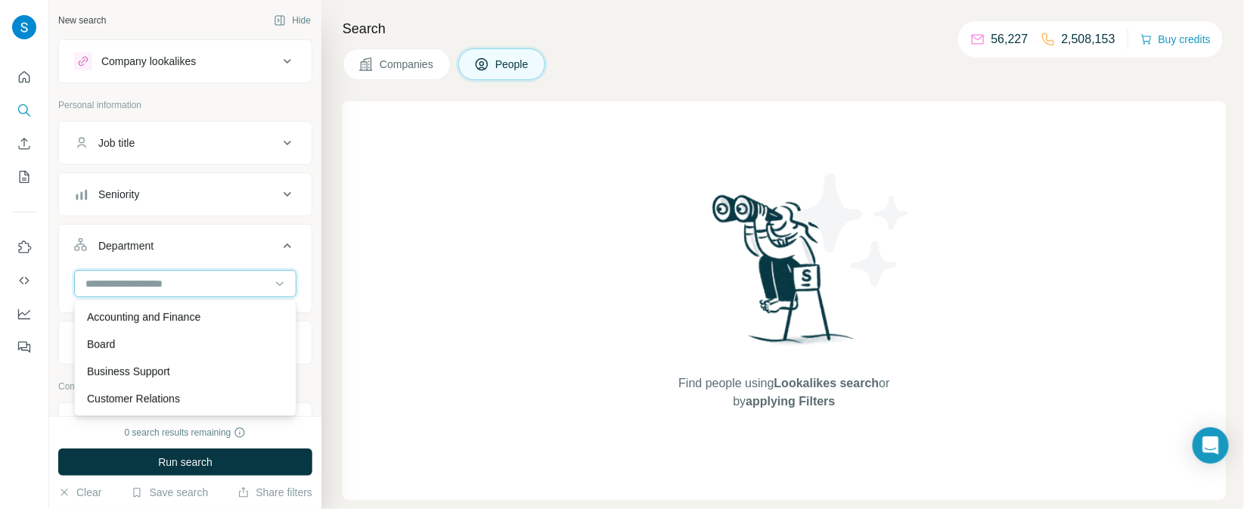
click at [136, 277] on input at bounding box center [177, 283] width 187 height 17
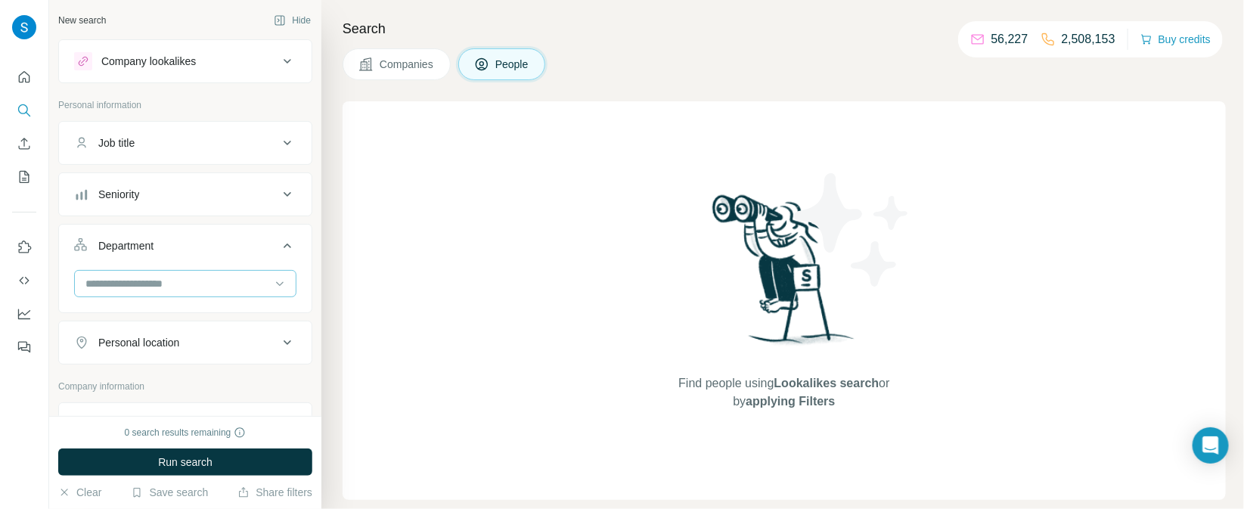
click at [132, 282] on input at bounding box center [177, 283] width 187 height 17
type input "*"
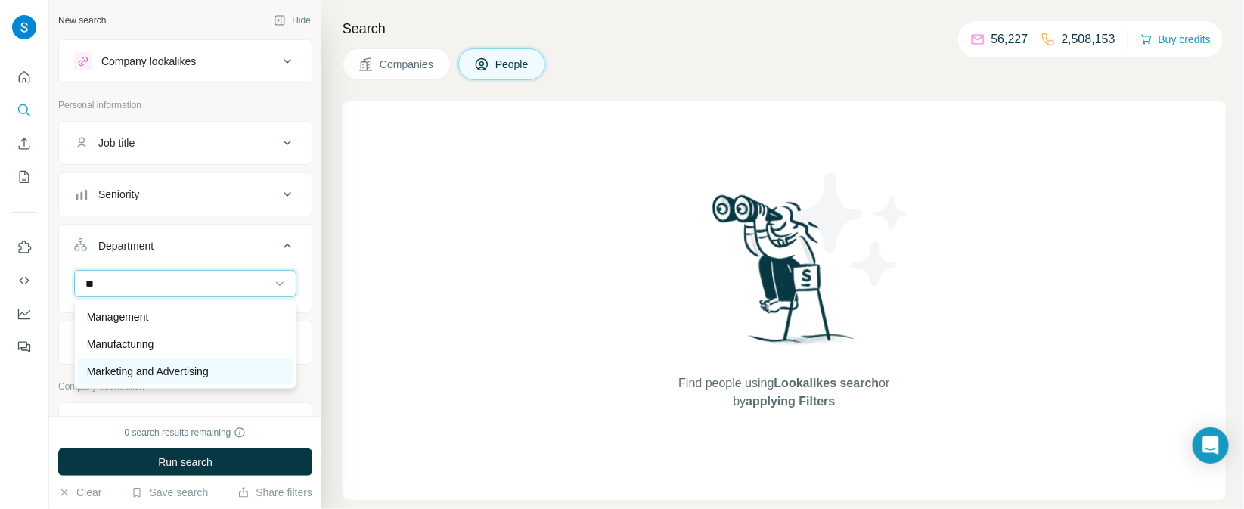
type input "**"
click at [172, 367] on p "Marketing and Advertising" at bounding box center [148, 371] width 122 height 15
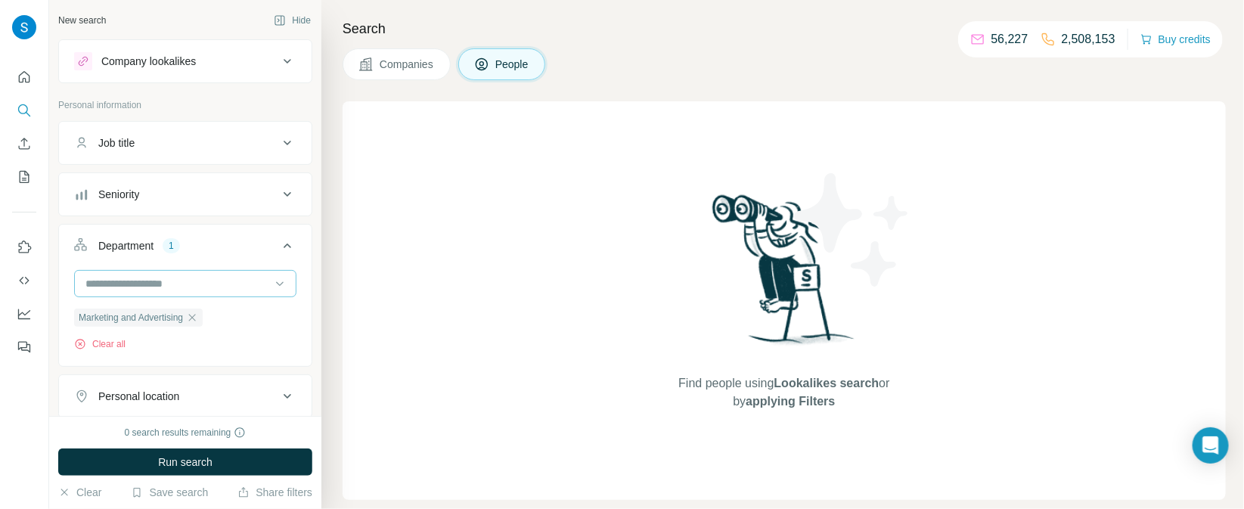
click at [190, 283] on input at bounding box center [177, 283] width 187 height 17
type input "**"
click at [175, 313] on div "Sales" at bounding box center [185, 316] width 197 height 15
click at [200, 195] on div "Seniority" at bounding box center [176, 194] width 204 height 15
click at [88, 261] on icon at bounding box center [83, 261] width 18 height 18
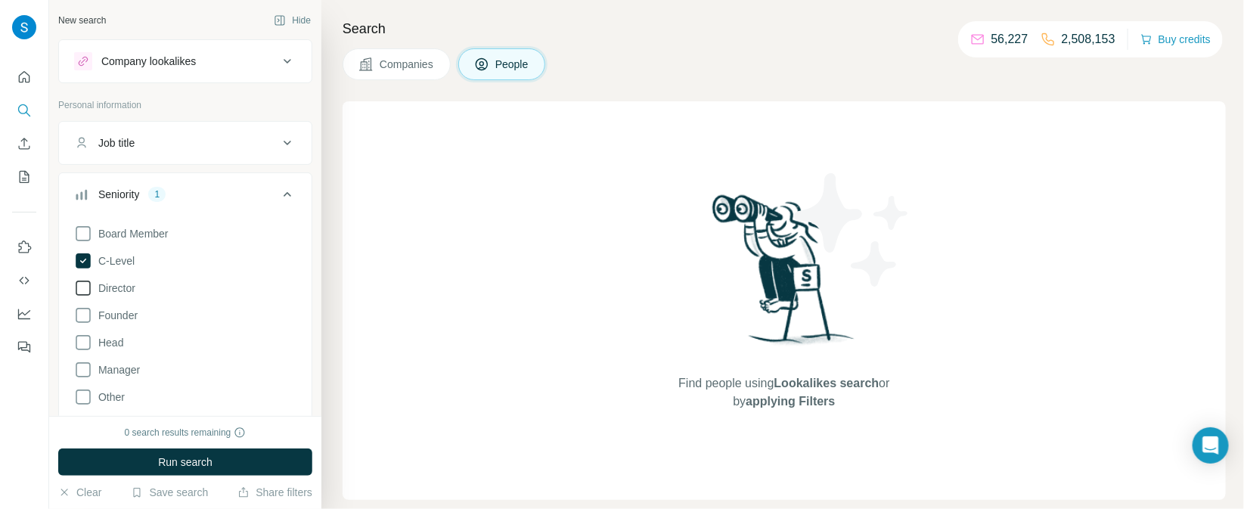
click at [84, 284] on icon at bounding box center [83, 288] width 18 height 18
click at [82, 344] on icon at bounding box center [83, 342] width 18 height 18
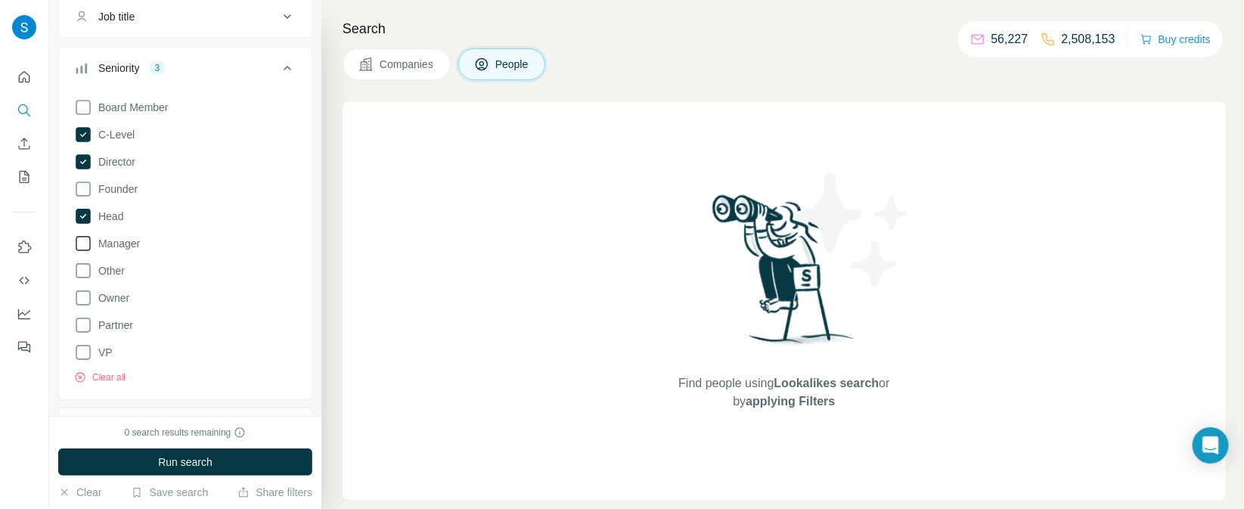
click at [82, 247] on icon at bounding box center [83, 243] width 18 height 18
click at [82, 345] on icon at bounding box center [83, 352] width 18 height 18
click at [88, 298] on icon at bounding box center [83, 298] width 18 height 18
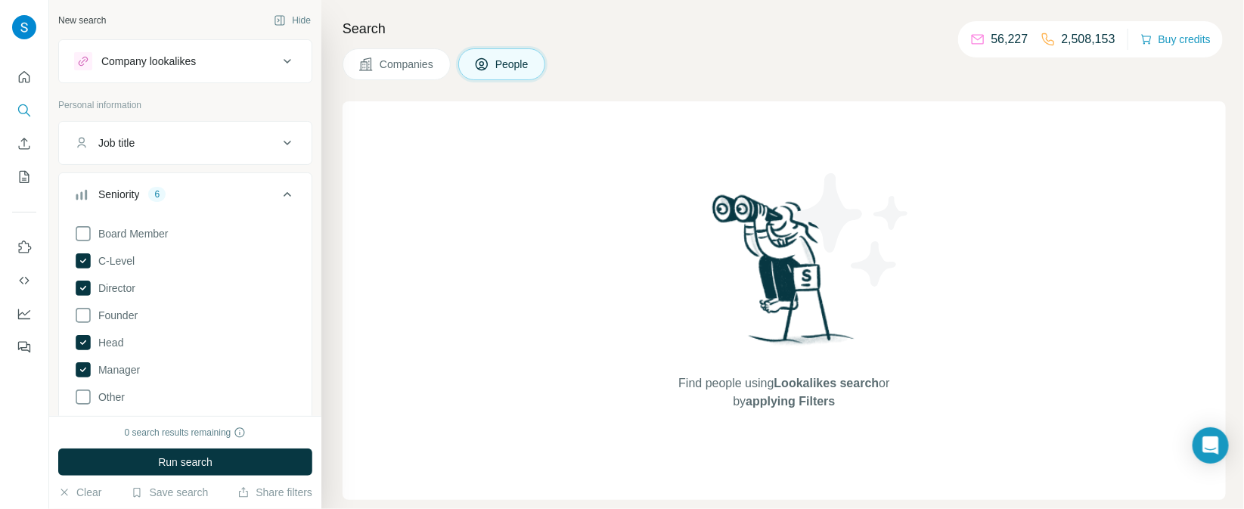
click at [293, 197] on icon at bounding box center [287, 194] width 18 height 18
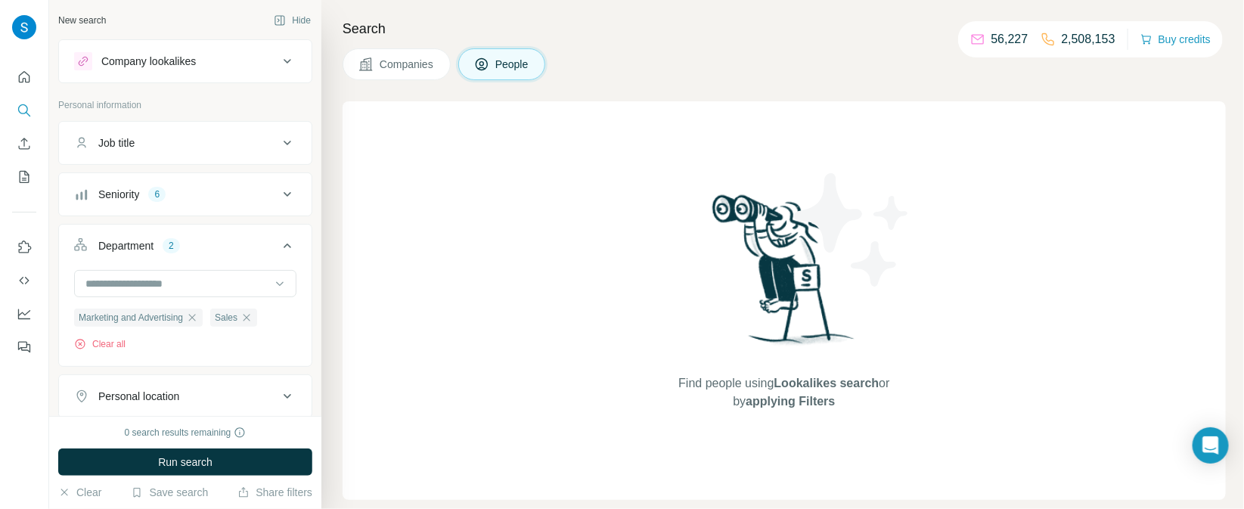
click at [225, 208] on button "Seniority 6" at bounding box center [185, 194] width 253 height 36
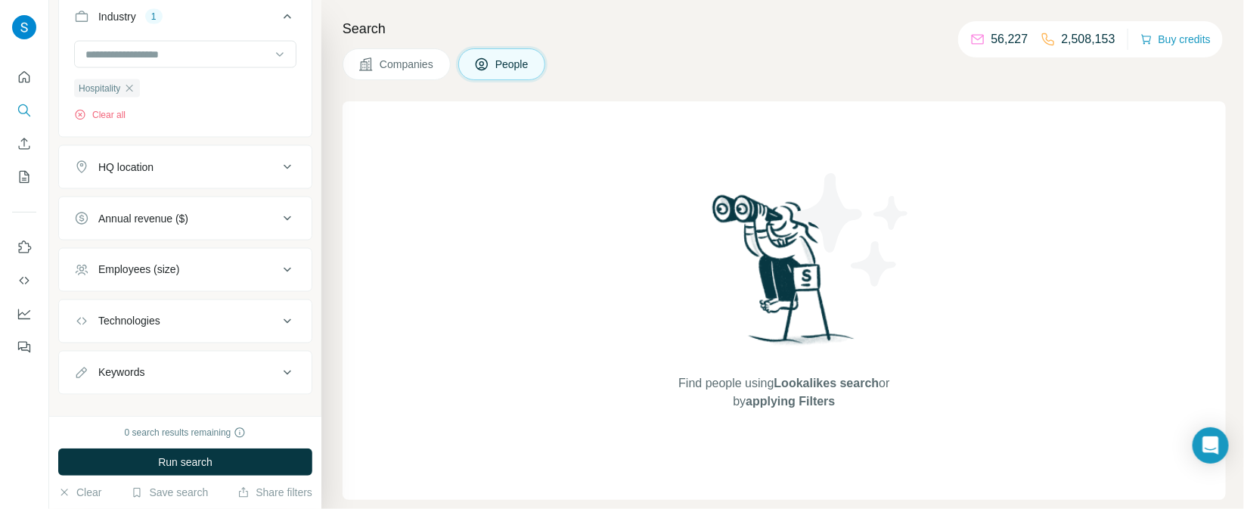
scroll to position [1033, 0]
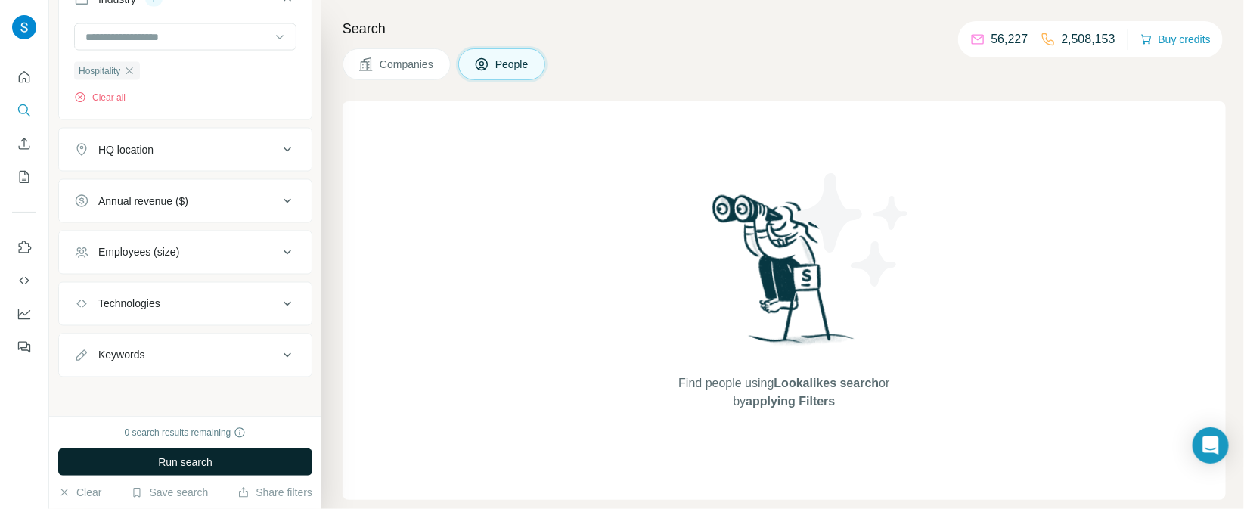
click at [177, 463] on span "Run search" at bounding box center [185, 461] width 54 height 15
click at [184, 470] on button "Run search" at bounding box center [185, 461] width 254 height 27
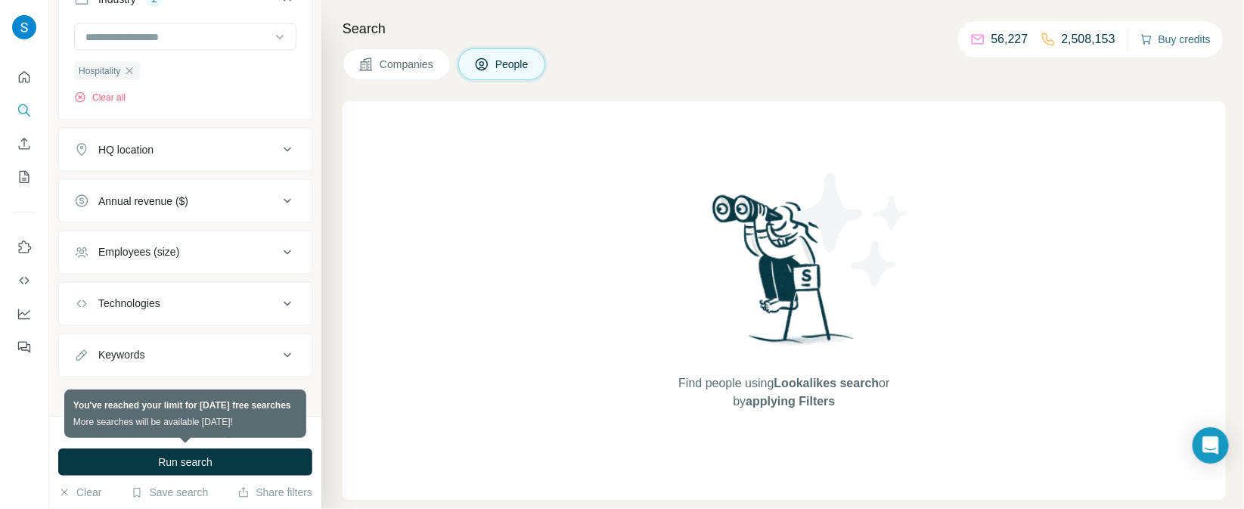
click at [1166, 45] on button "Buy credits" at bounding box center [1175, 39] width 70 height 21
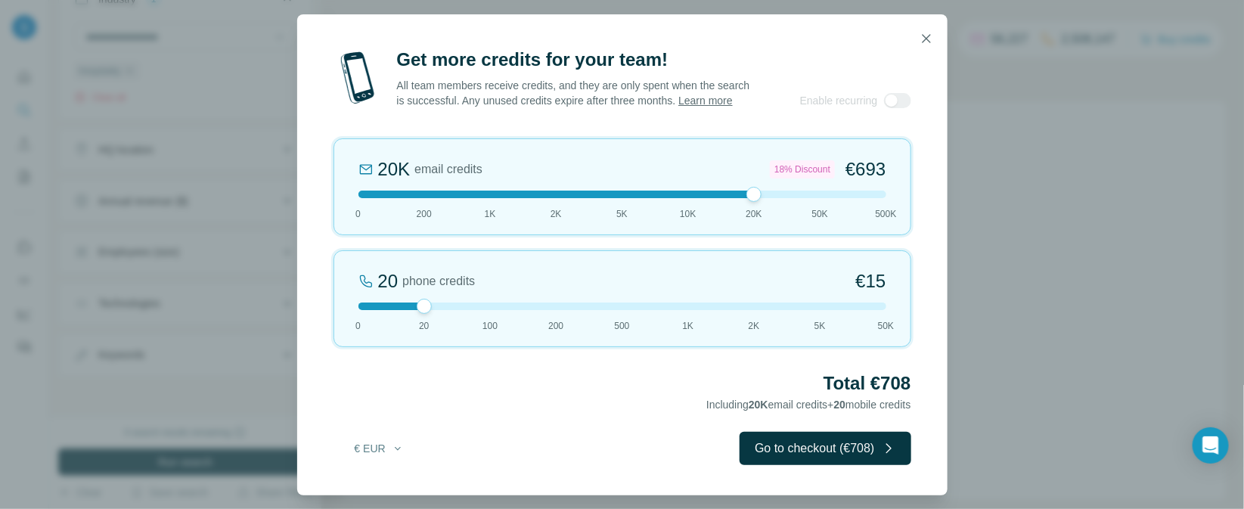
drag, startPoint x: 426, startPoint y: 203, endPoint x: 758, endPoint y: 198, distance: 331.2
click at [758, 198] on div at bounding box center [753, 194] width 15 height 15
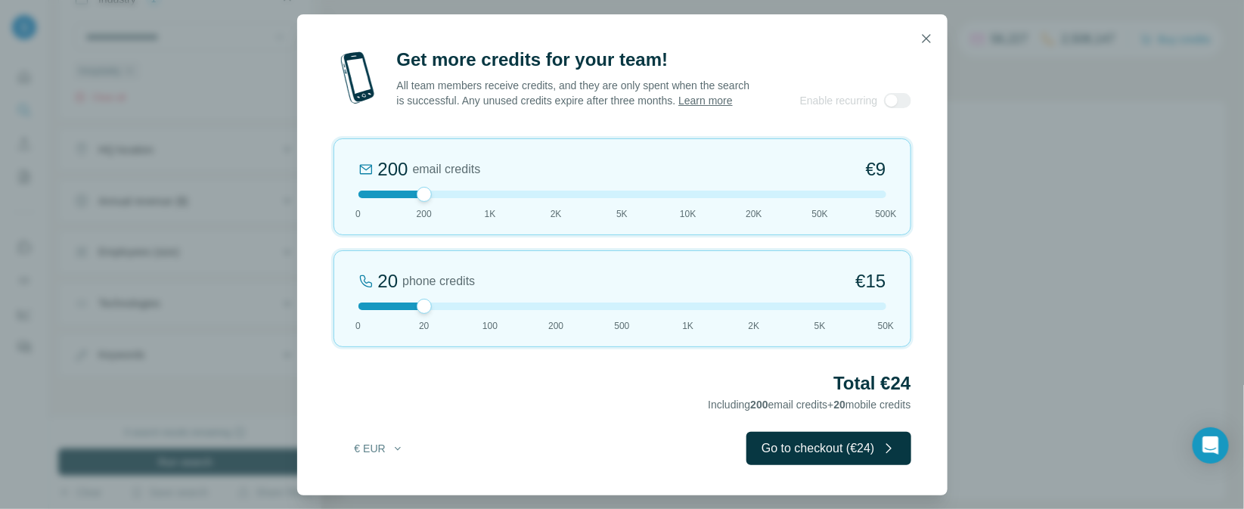
drag, startPoint x: 755, startPoint y: 198, endPoint x: 406, endPoint y: 222, distance: 350.1
click at [406, 222] on div "200 email credits €9 0 200 1K 2K 5K 10K 20K 50K 500K" at bounding box center [622, 186] width 578 height 97
click at [398, 451] on icon "button" at bounding box center [398, 448] width 12 height 12
click at [386, 484] on div "$ USD" at bounding box center [409, 489] width 127 height 15
click at [391, 453] on button "$ USD" at bounding box center [379, 448] width 70 height 27
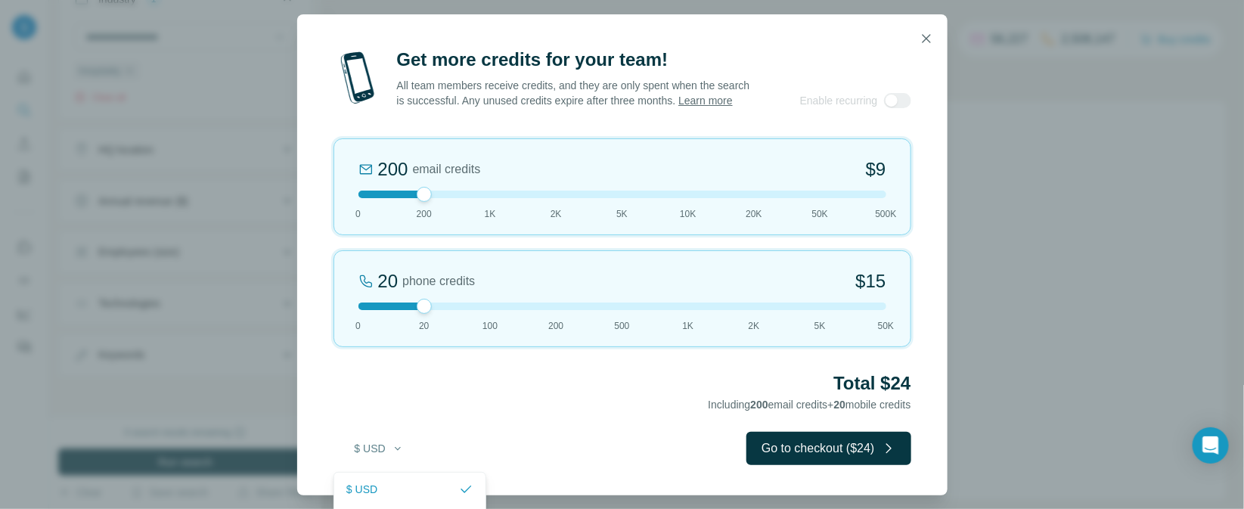
click at [388, 482] on div "$ USD € EUR" at bounding box center [409, 503] width 153 height 62
click at [386, 462] on button "$ USD" at bounding box center [379, 448] width 70 height 27
click at [390, 458] on button "$ USD" at bounding box center [379, 448] width 70 height 27
click at [457, 424] on div "Get more credits for your team! All team members receive credits, and they are …" at bounding box center [622, 272] width 650 height 448
click at [919, 31] on icon "button" at bounding box center [926, 38] width 15 height 15
